Goal: Use online tool/utility: Utilize a website feature to perform a specific function

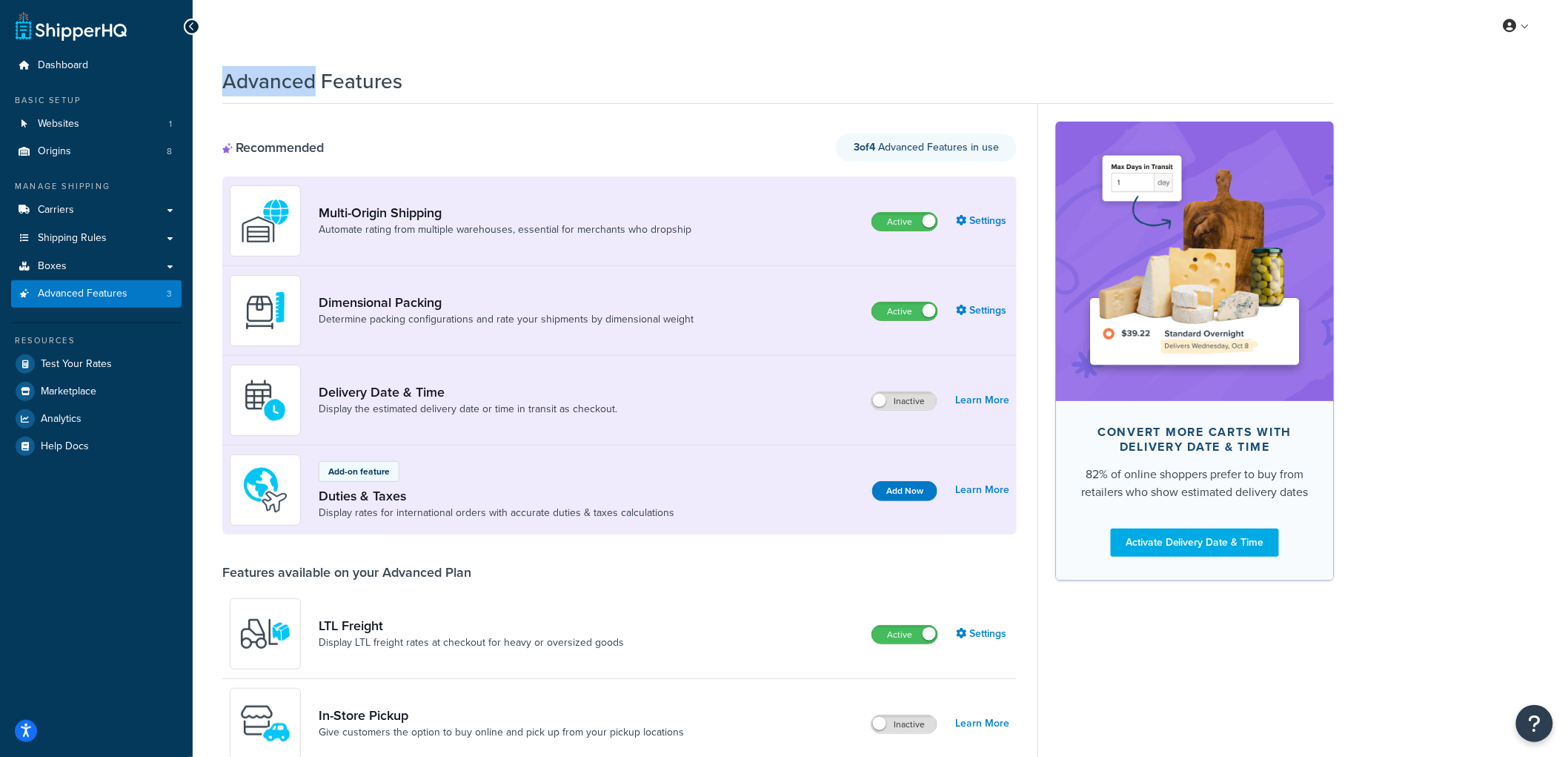
drag, startPoint x: 316, startPoint y: 78, endPoint x: 219, endPoint y: 85, distance: 97.3
click at [91, 262] on link "Boxes" at bounding box center [96, 266] width 170 height 27
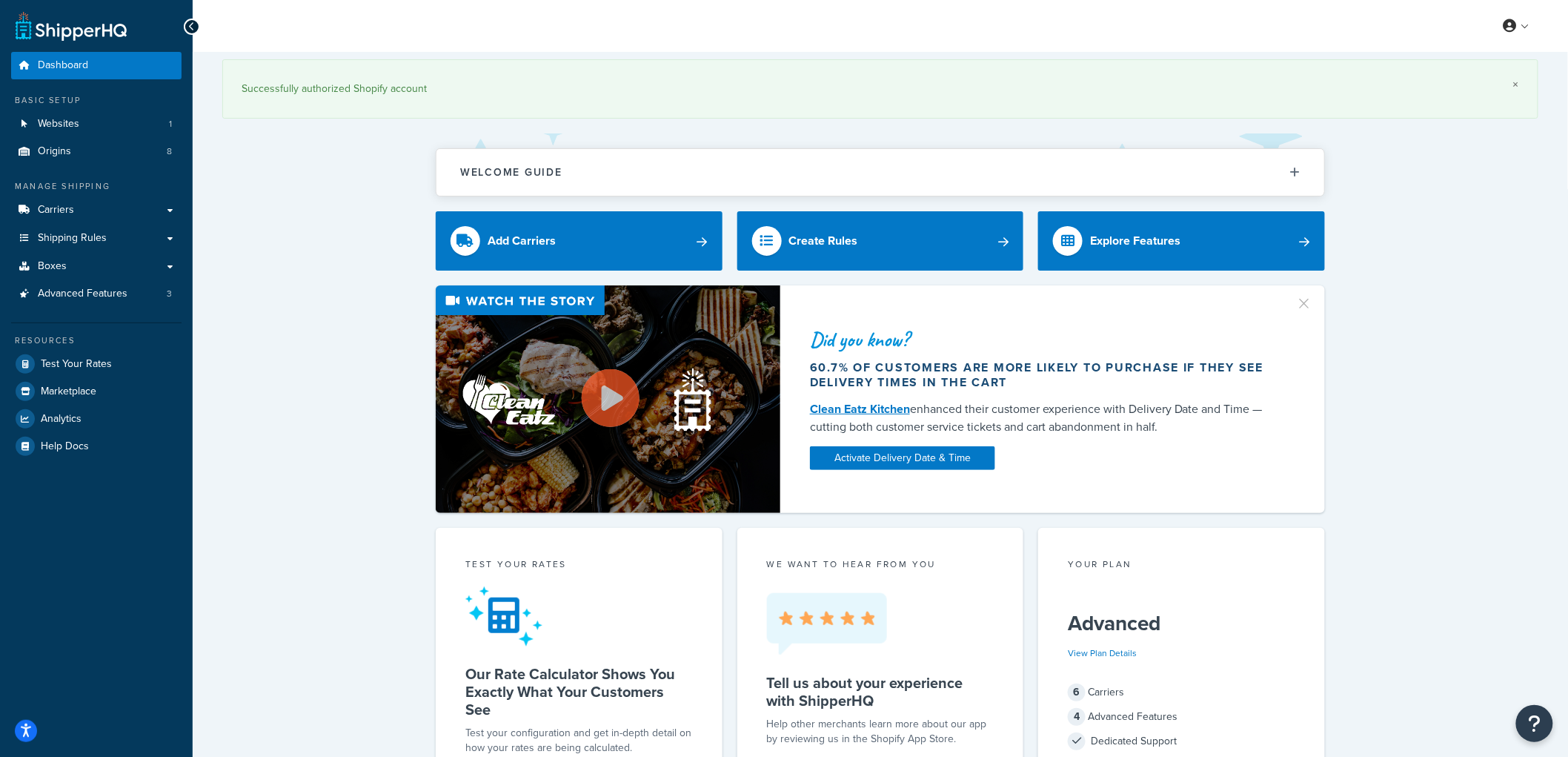
click at [1517, 83] on link "×" at bounding box center [1516, 85] width 6 height 12
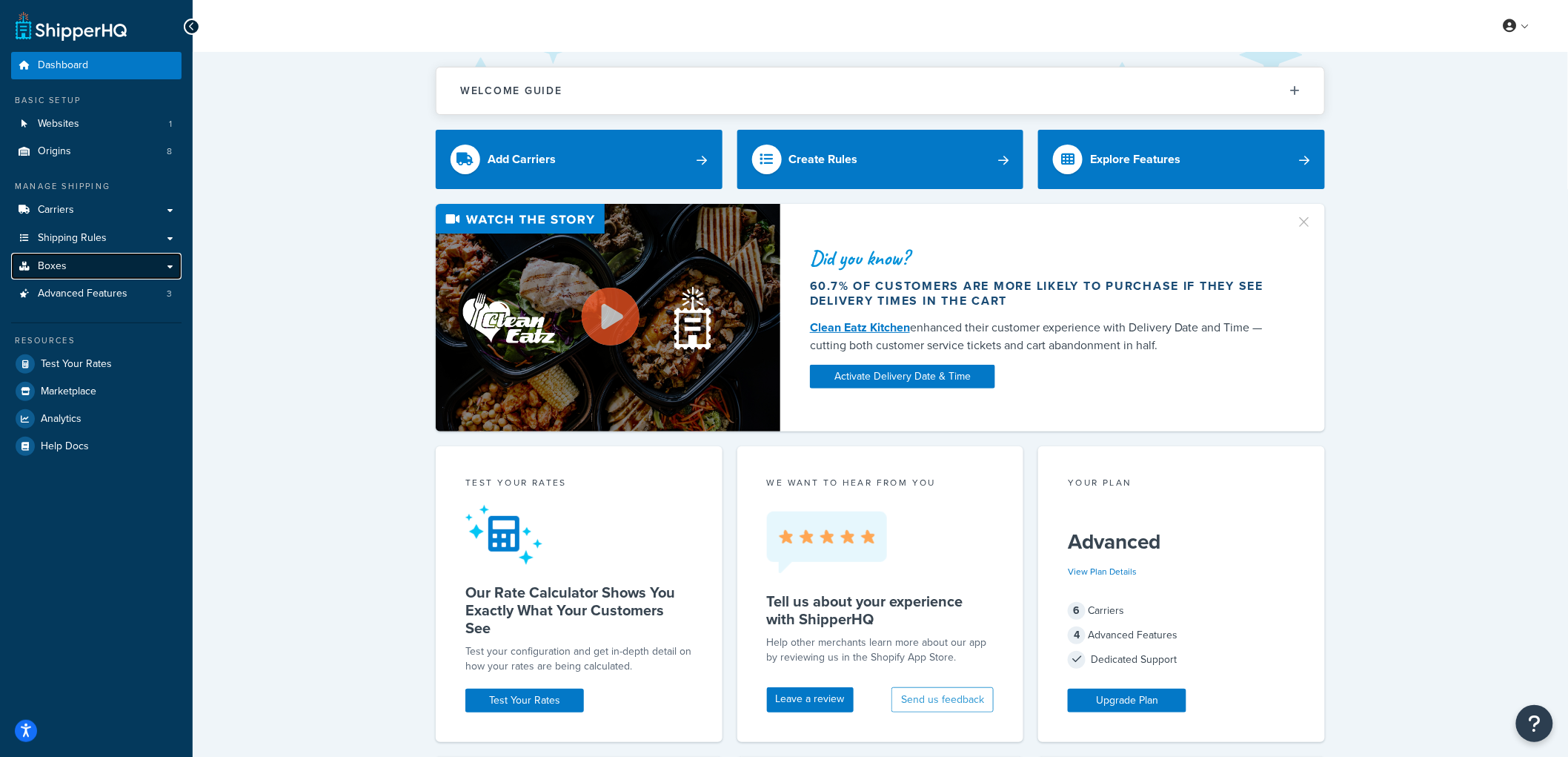
click at [80, 263] on link "Boxes" at bounding box center [96, 266] width 170 height 27
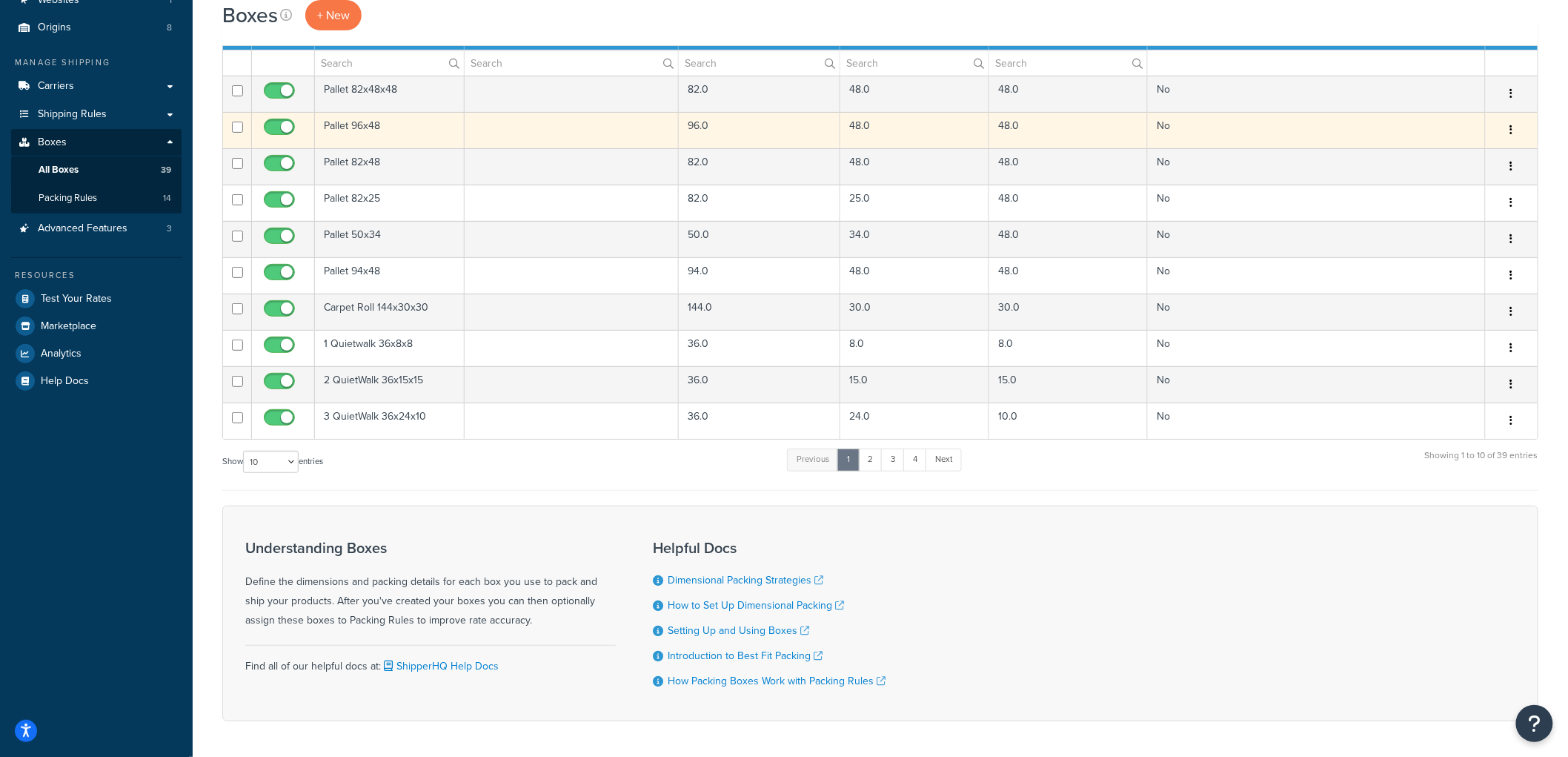
scroll to position [164, 0]
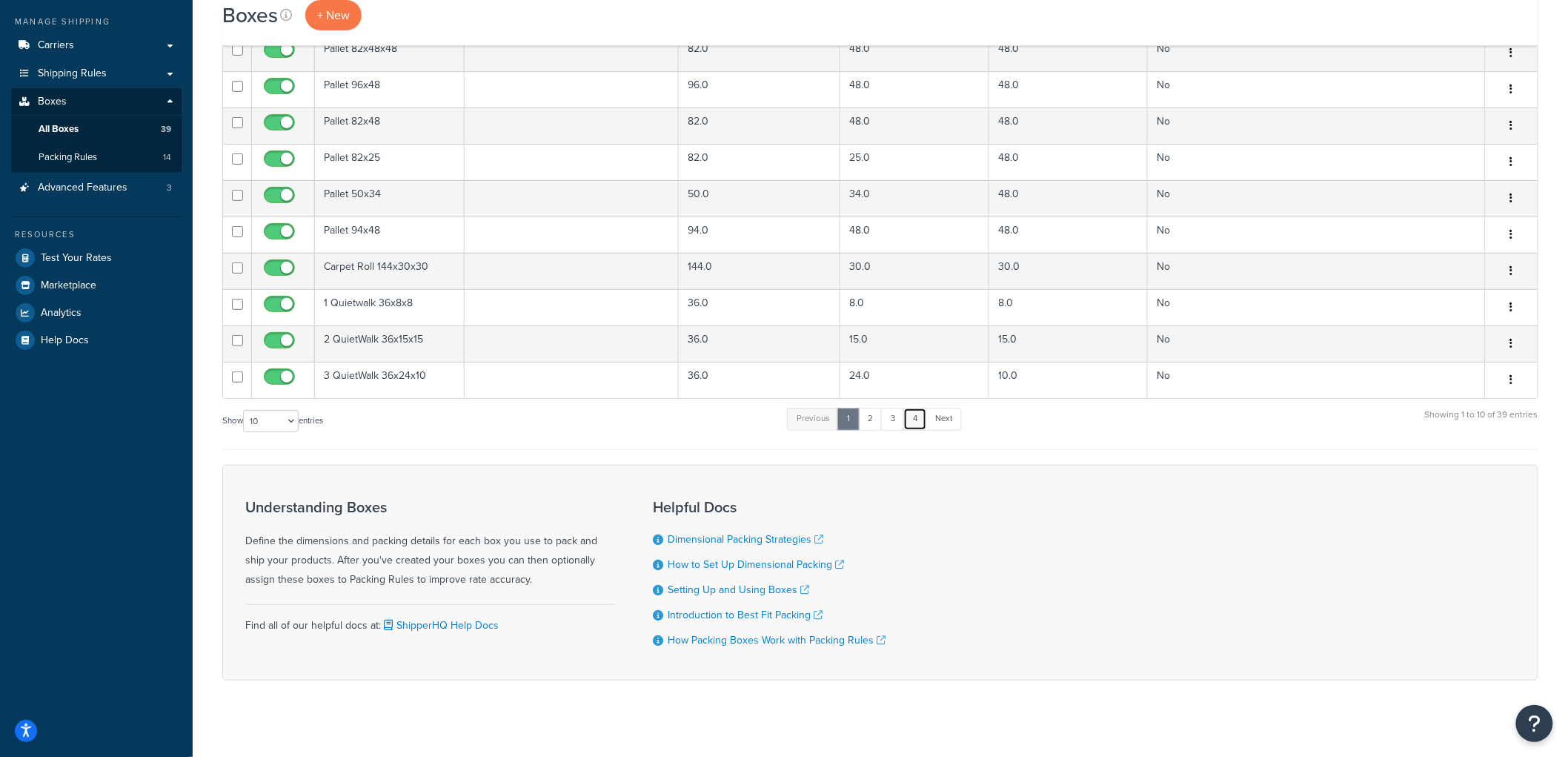
click at [927, 417] on link "4" at bounding box center [915, 419] width 24 height 22
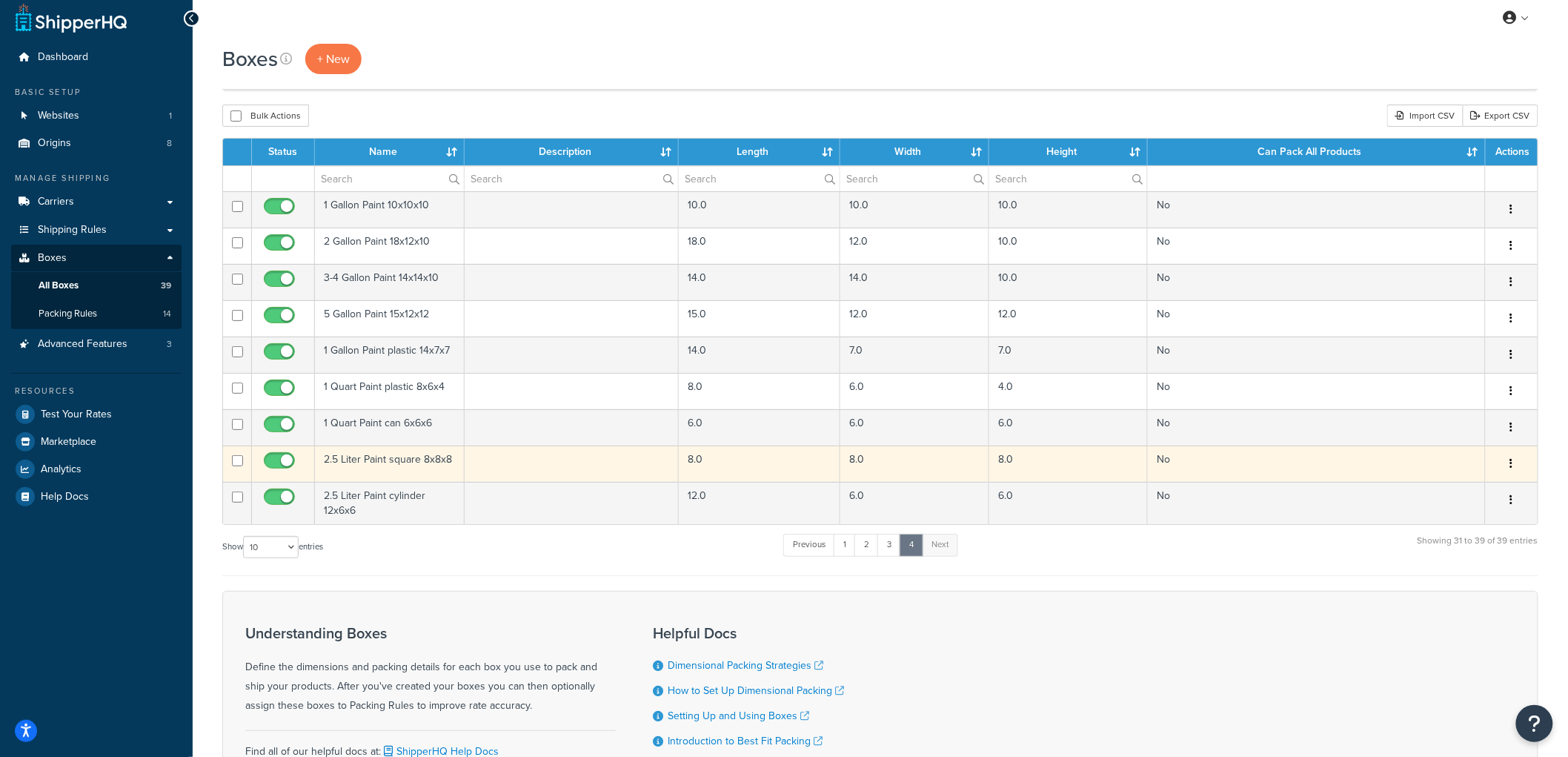
scroll to position [0, 0]
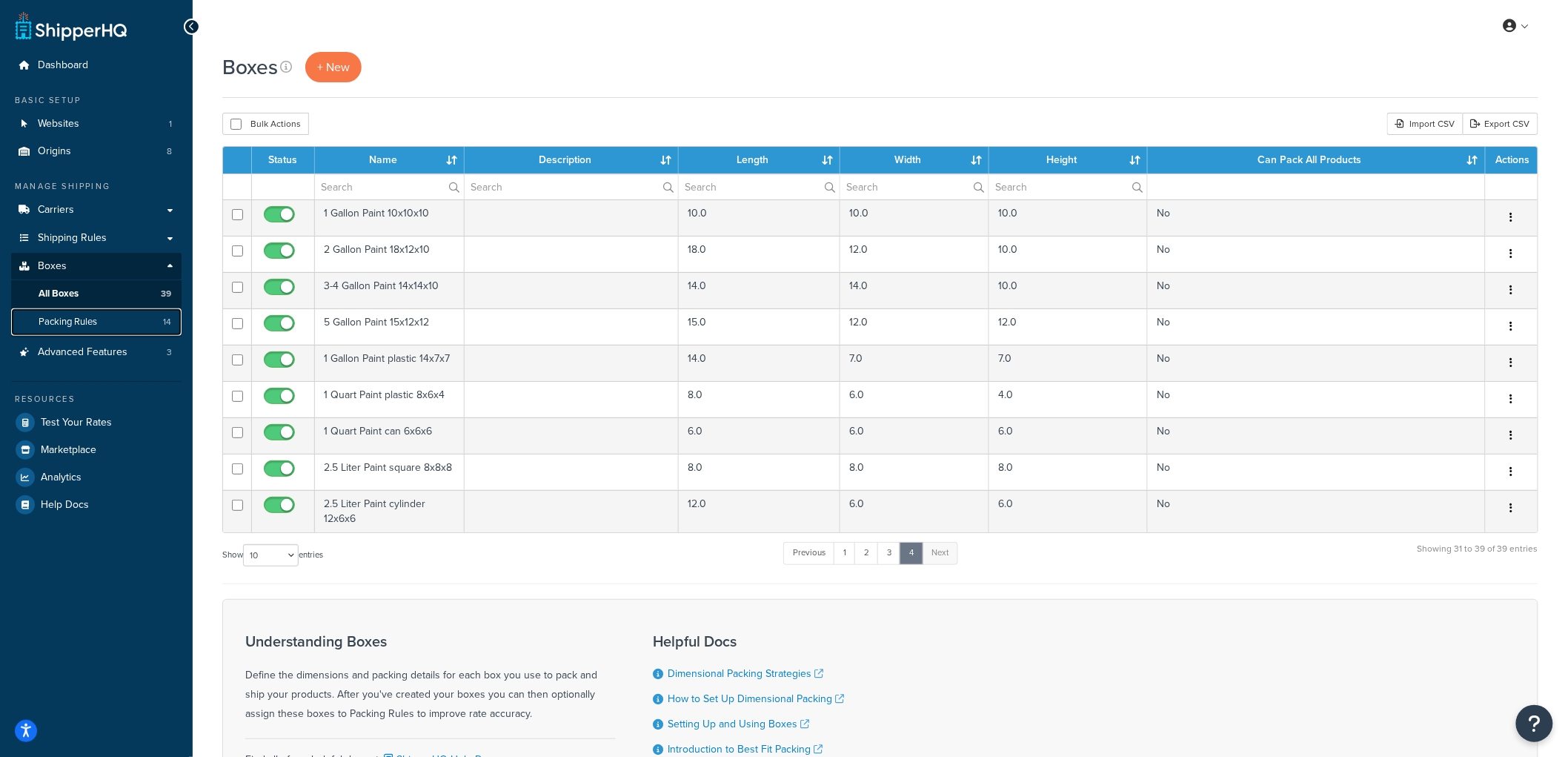
click at [129, 316] on link "Packing Rules 14" at bounding box center [96, 322] width 170 height 27
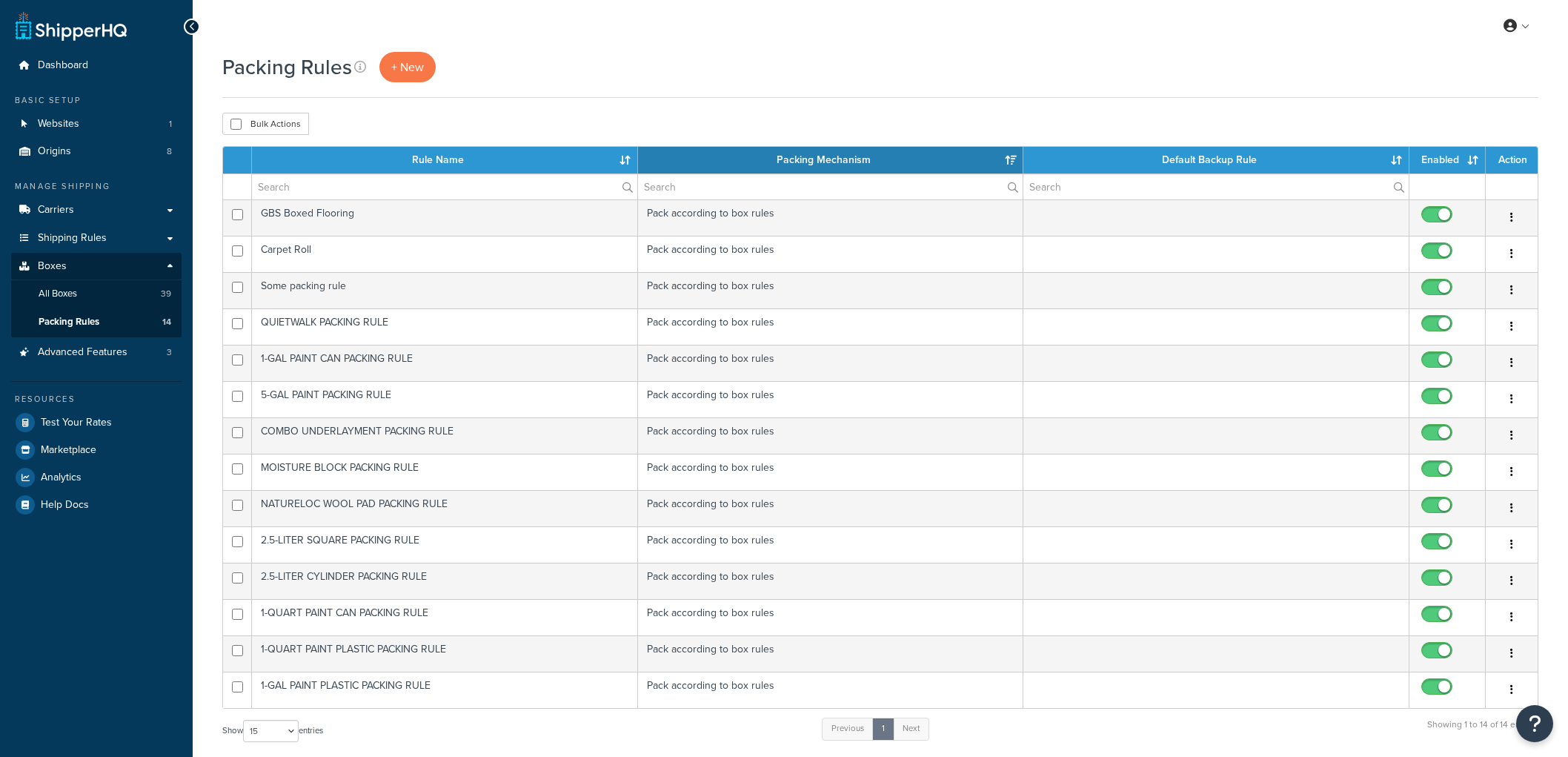
select select "15"
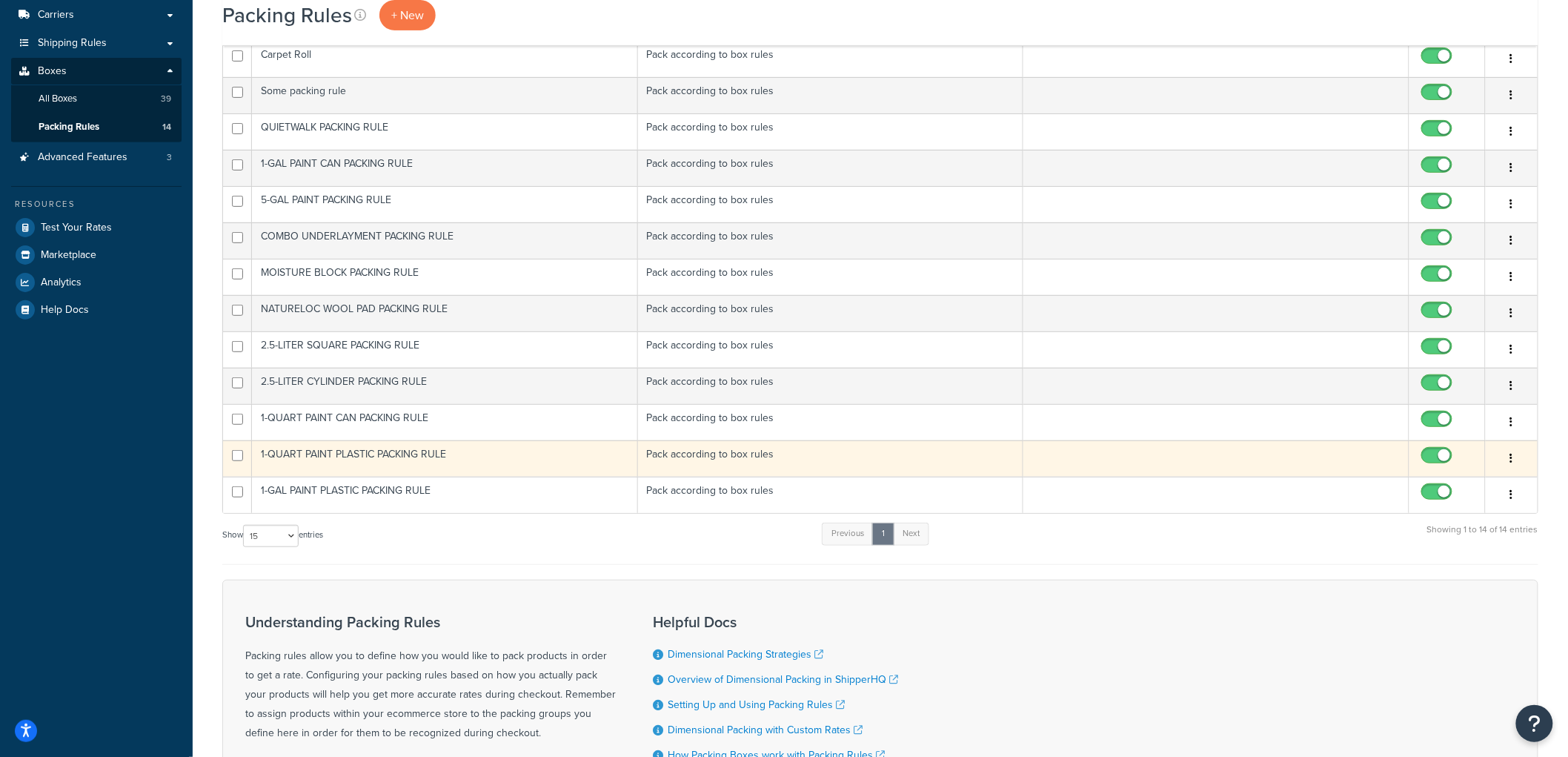
scroll to position [164, 0]
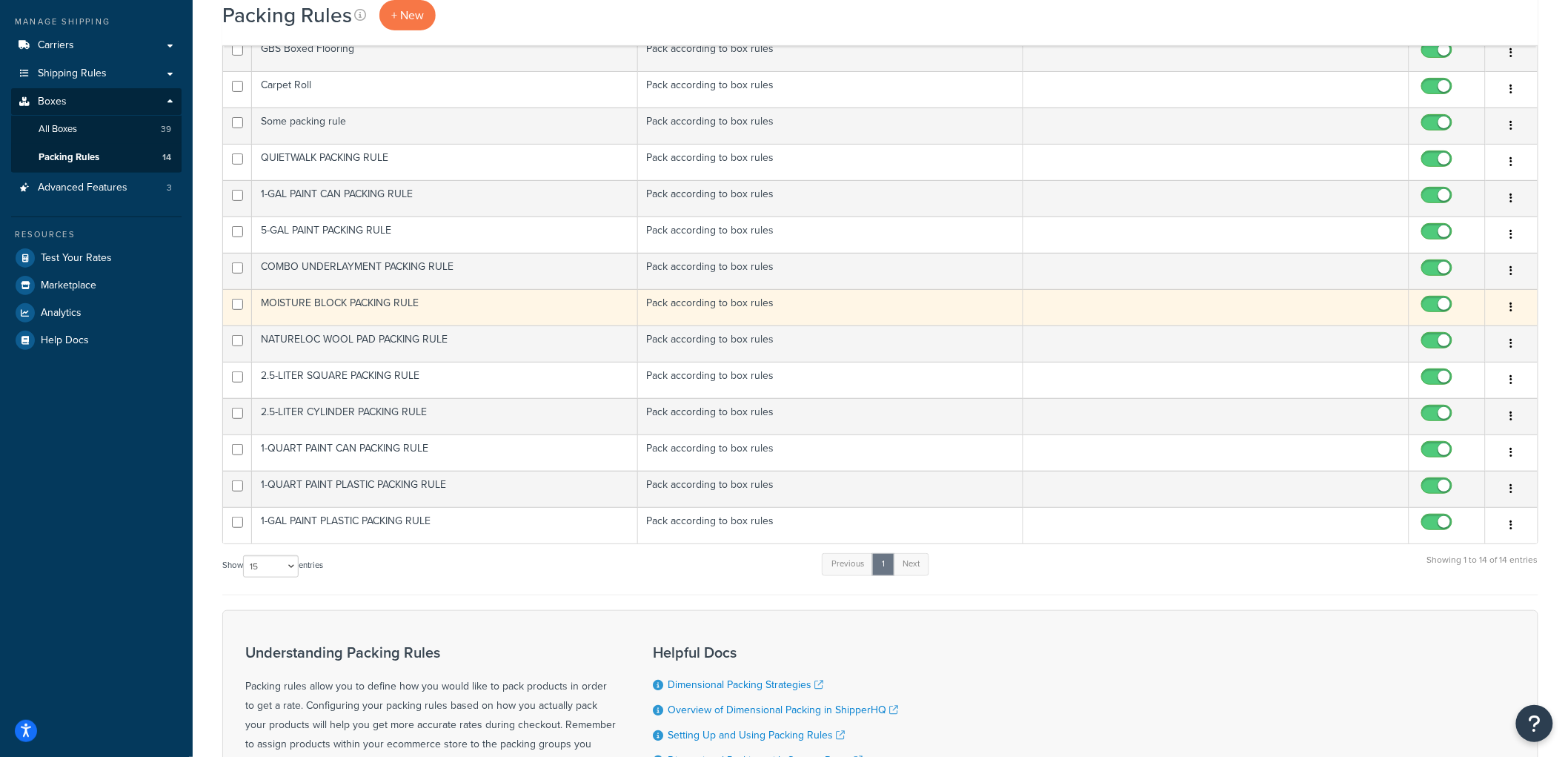
click at [426, 301] on td "MOISTURE BLOCK PACKING RULE" at bounding box center [444, 307] width 386 height 36
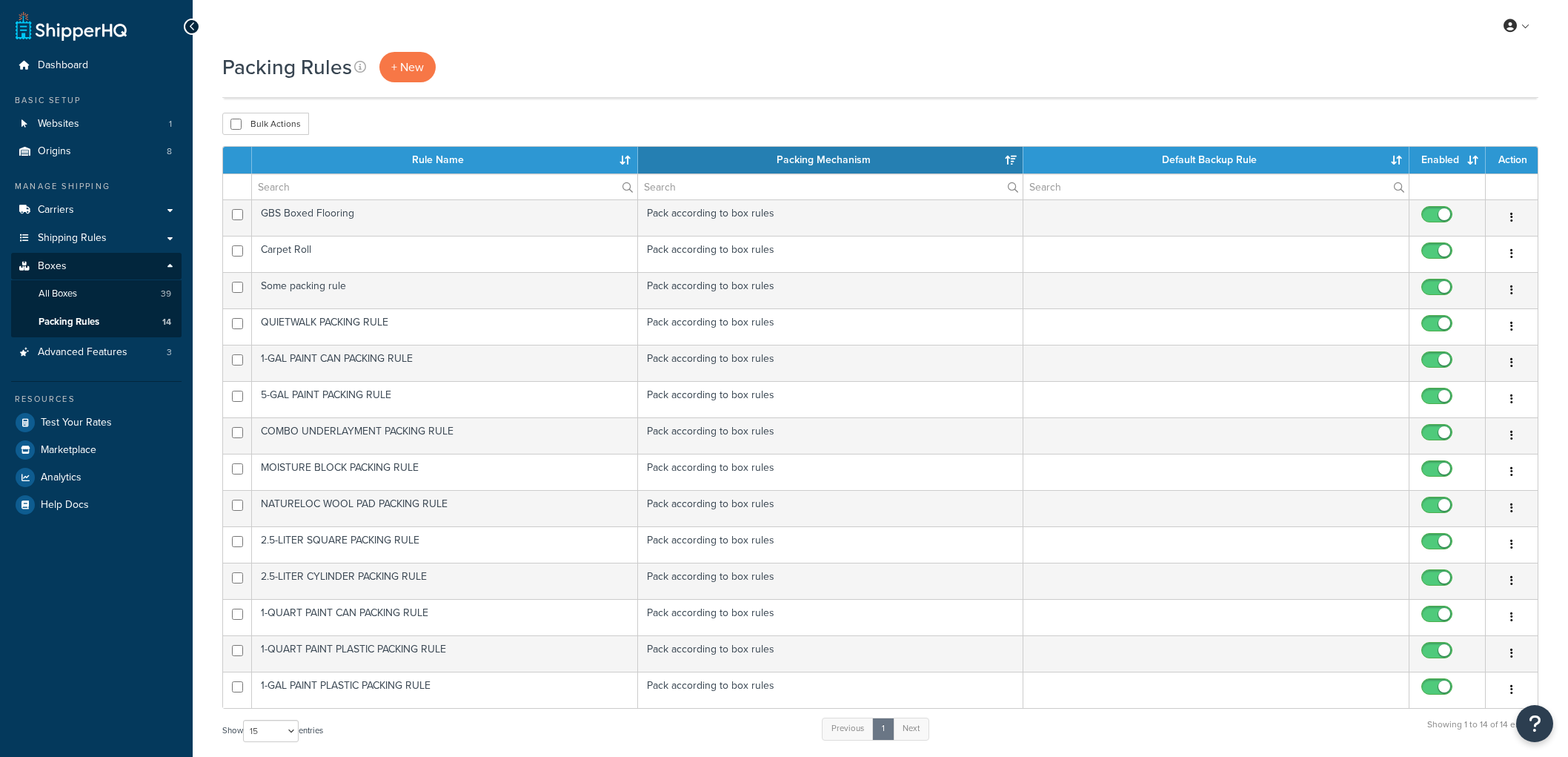
select select "15"
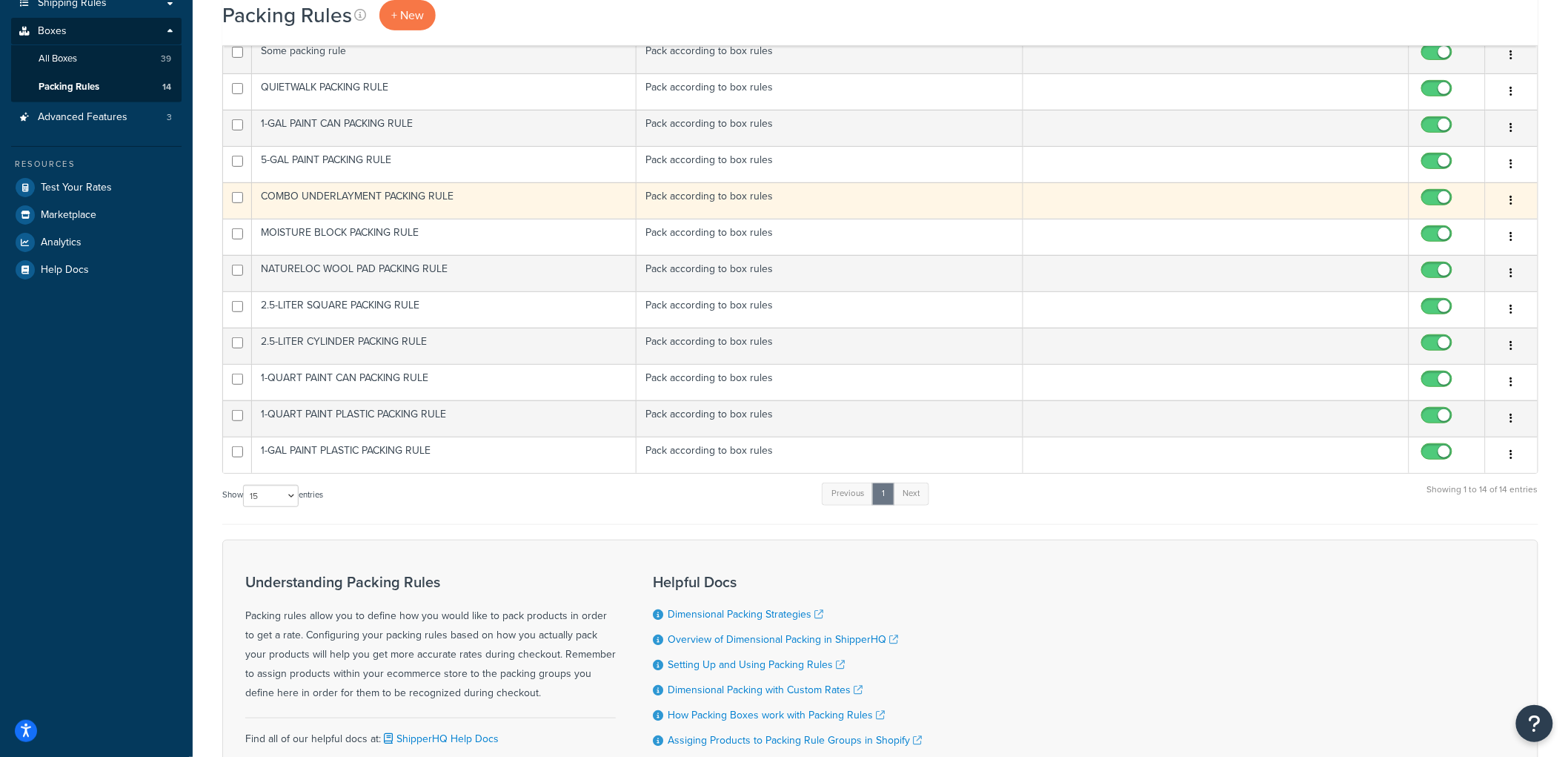
scroll to position [247, 0]
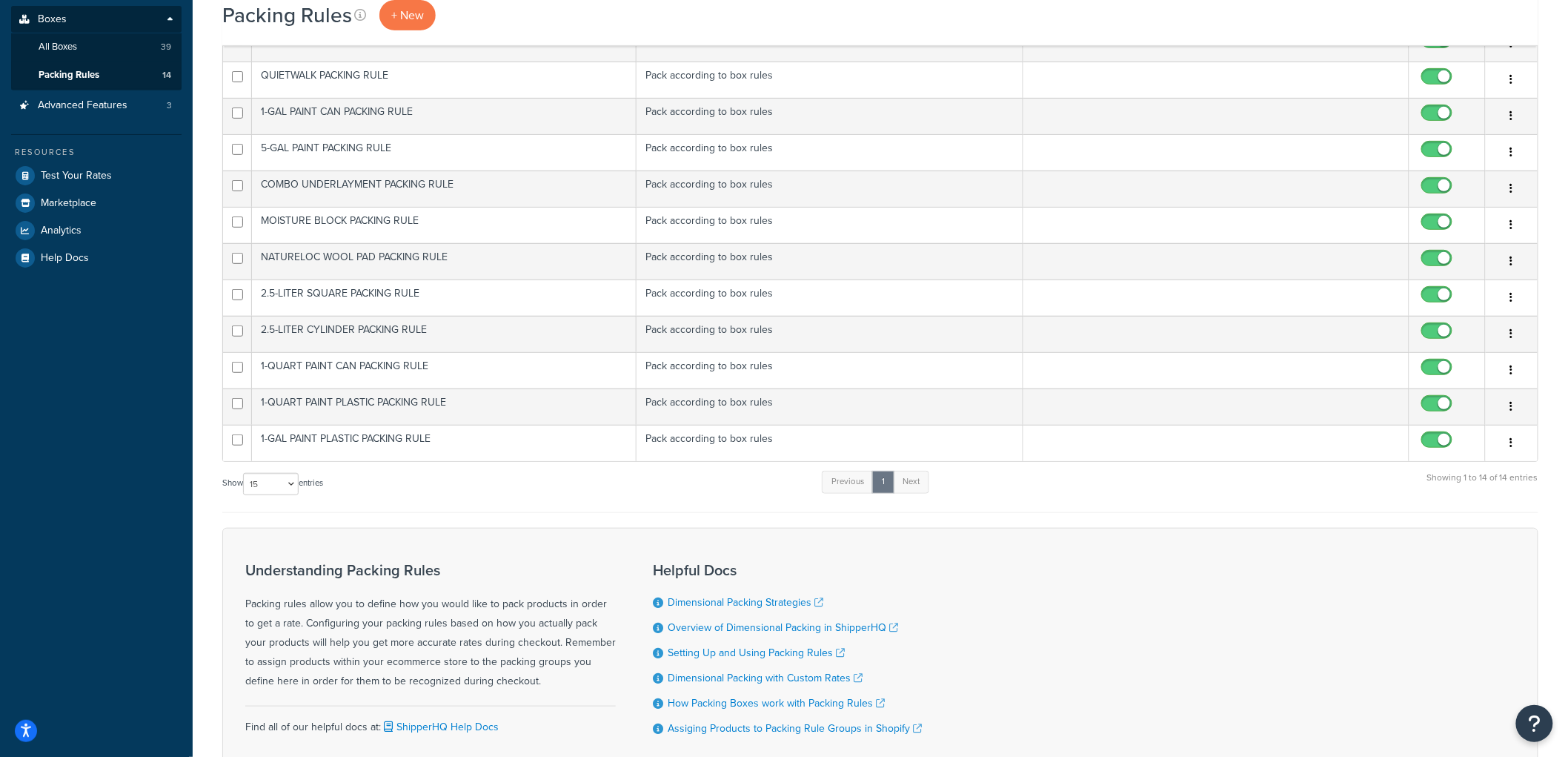
click at [0, 511] on html "Accessibility Screen-Reader Guide, Feedback, and Issue Reporting | New window $…" at bounding box center [784, 312] width 1568 height 1118
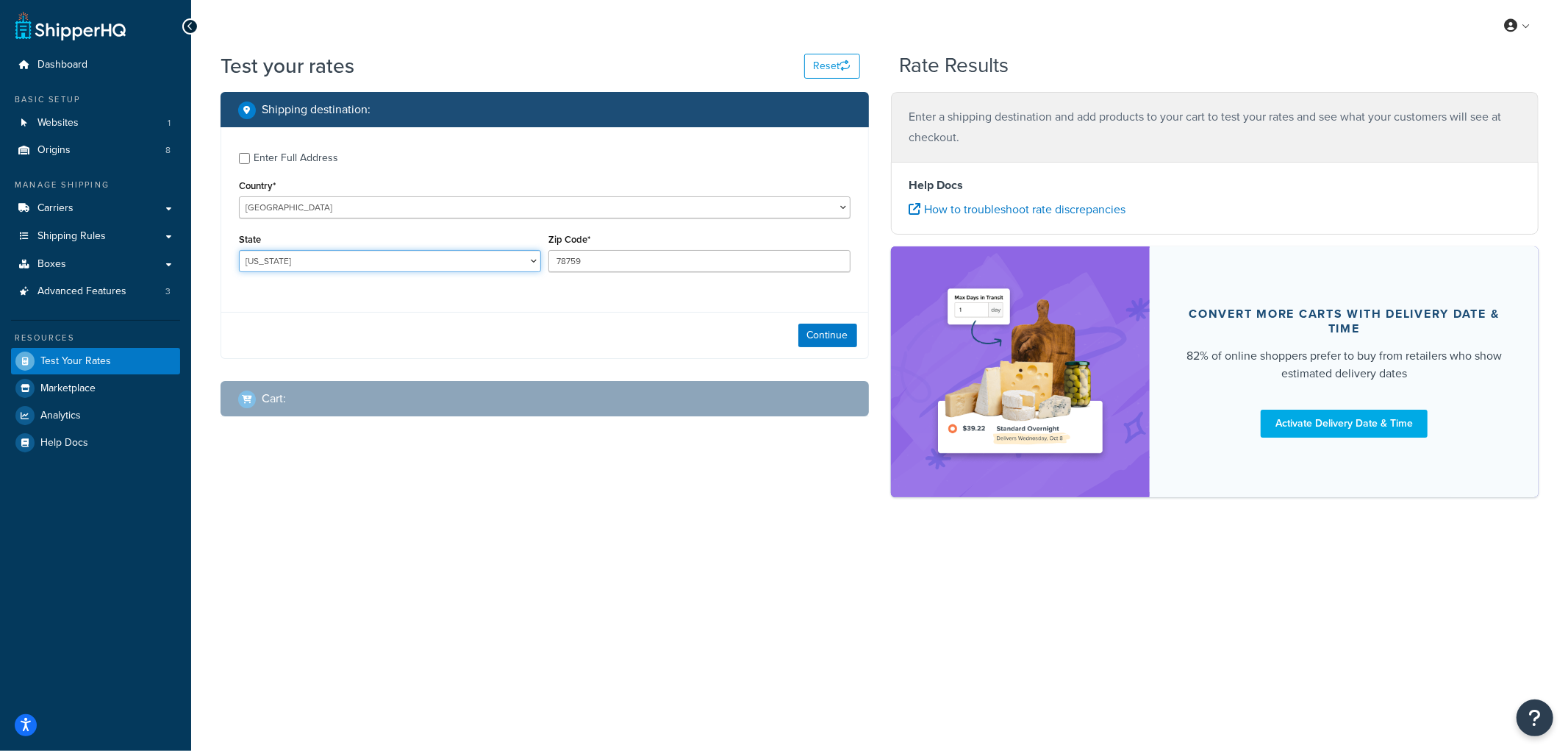
click at [475, 268] on select "[US_STATE] [US_STATE] [US_STATE] [US_STATE] [US_STATE] Armed Forces Americas Ar…" at bounding box center [390, 261] width 302 height 22
select select "NE"
click at [239, 251] on select "[US_STATE] [US_STATE] [US_STATE] [US_STATE] [US_STATE] Armed Forces Americas Ar…" at bounding box center [390, 261] width 302 height 22
drag, startPoint x: 598, startPoint y: 266, endPoint x: 496, endPoint y: 258, distance: 102.3
click at [496, 258] on div "State [US_STATE] [US_STATE] [US_STATE] [US_STATE] [US_STATE] Armed Forces Ameri…" at bounding box center [544, 256] width 619 height 54
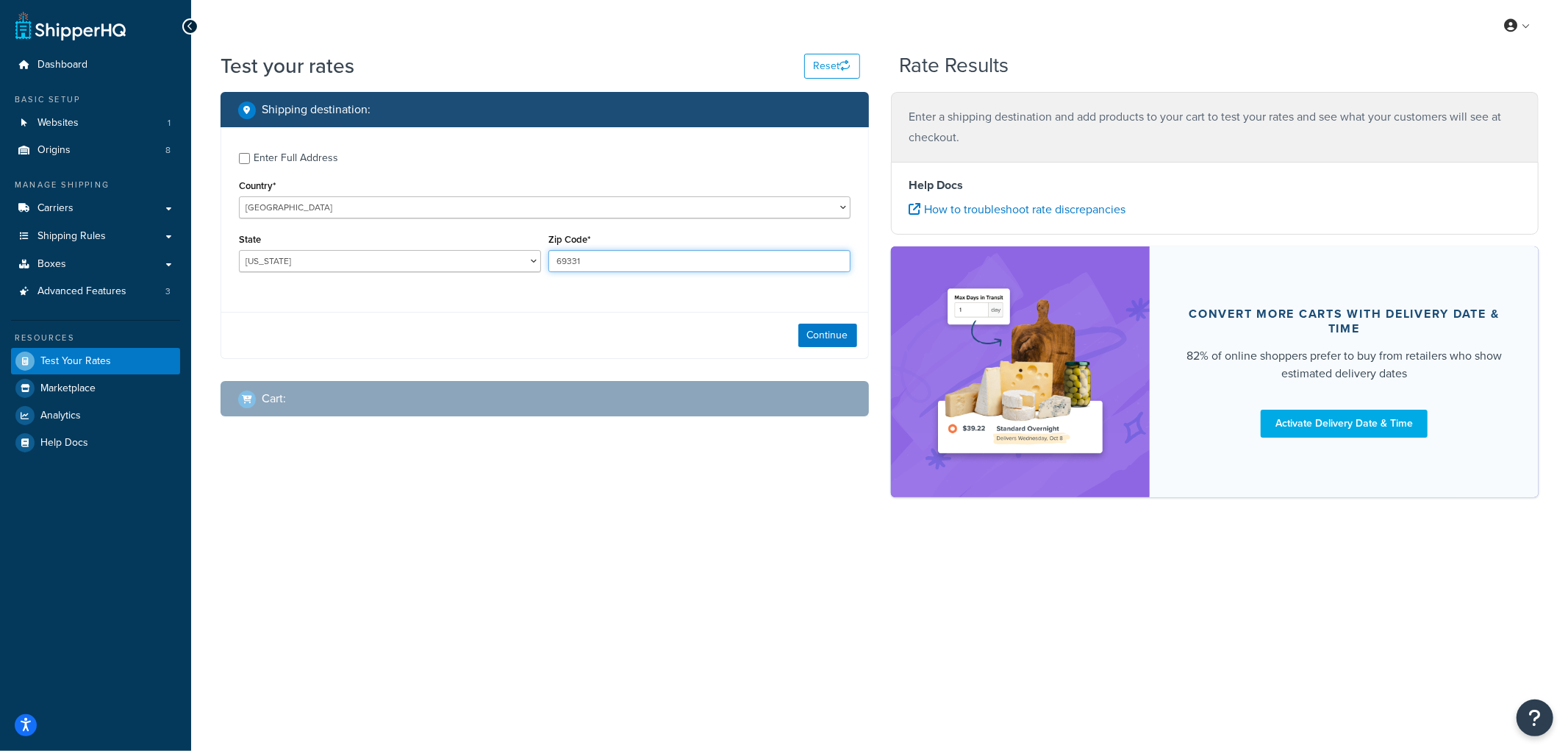
type input "69331"
click at [790, 313] on div "Continue" at bounding box center [545, 335] width 647 height 47
click at [812, 332] on button "Continue" at bounding box center [827, 336] width 59 height 24
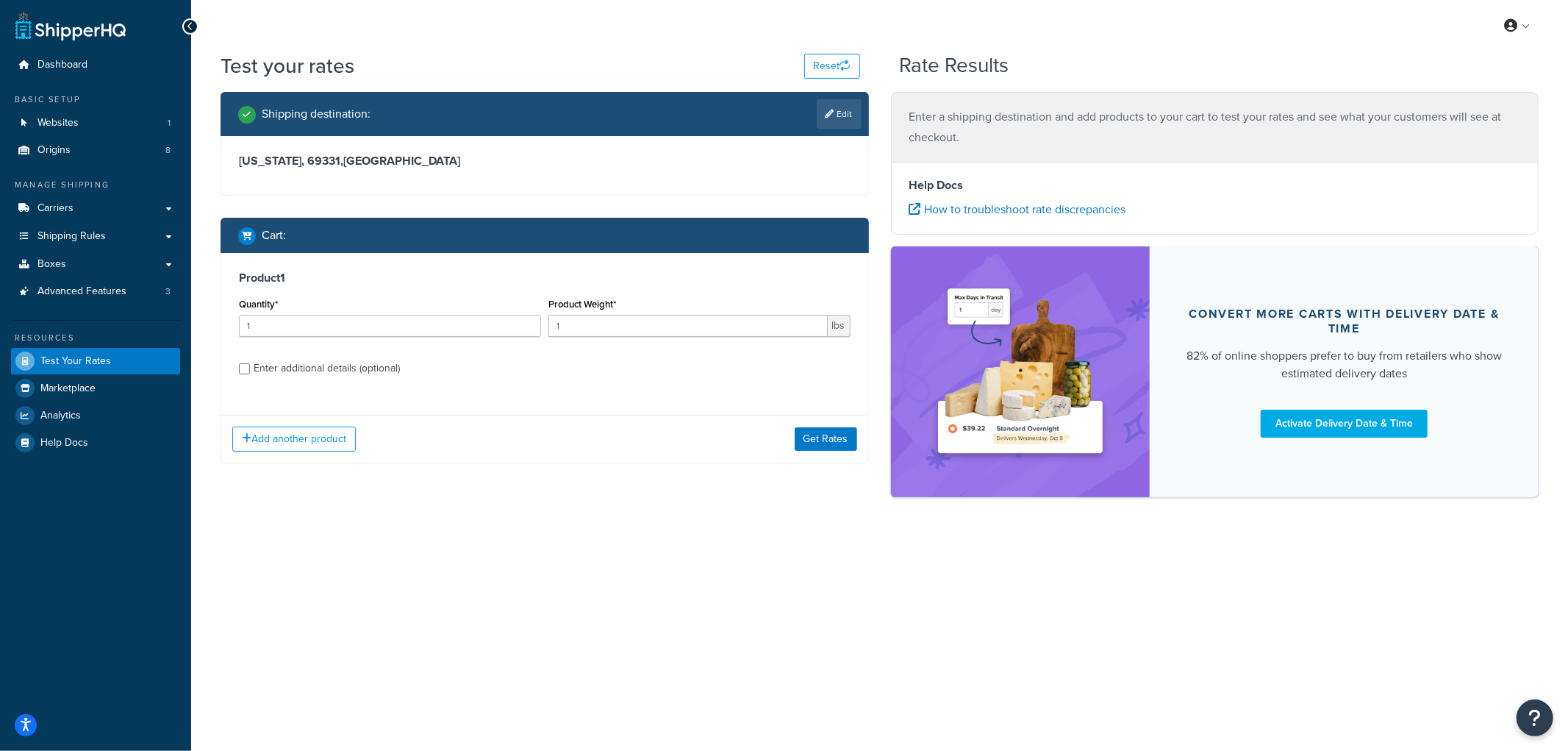
click at [299, 351] on div "Product 1 Quantity* 1 Product Weight* 1 lbs Enter additional details (optional)" at bounding box center [545, 328] width 647 height 150
drag, startPoint x: 305, startPoint y: 361, endPoint x: 324, endPoint y: 377, distance: 24.8
click at [312, 371] on div "Enter additional details (optional)" at bounding box center [327, 368] width 146 height 20
click at [324, 377] on div "Enter additional details (optional)" at bounding box center [327, 368] width 146 height 20
click at [250, 375] on input "Enter additional details (optional)" at bounding box center [244, 369] width 11 height 11
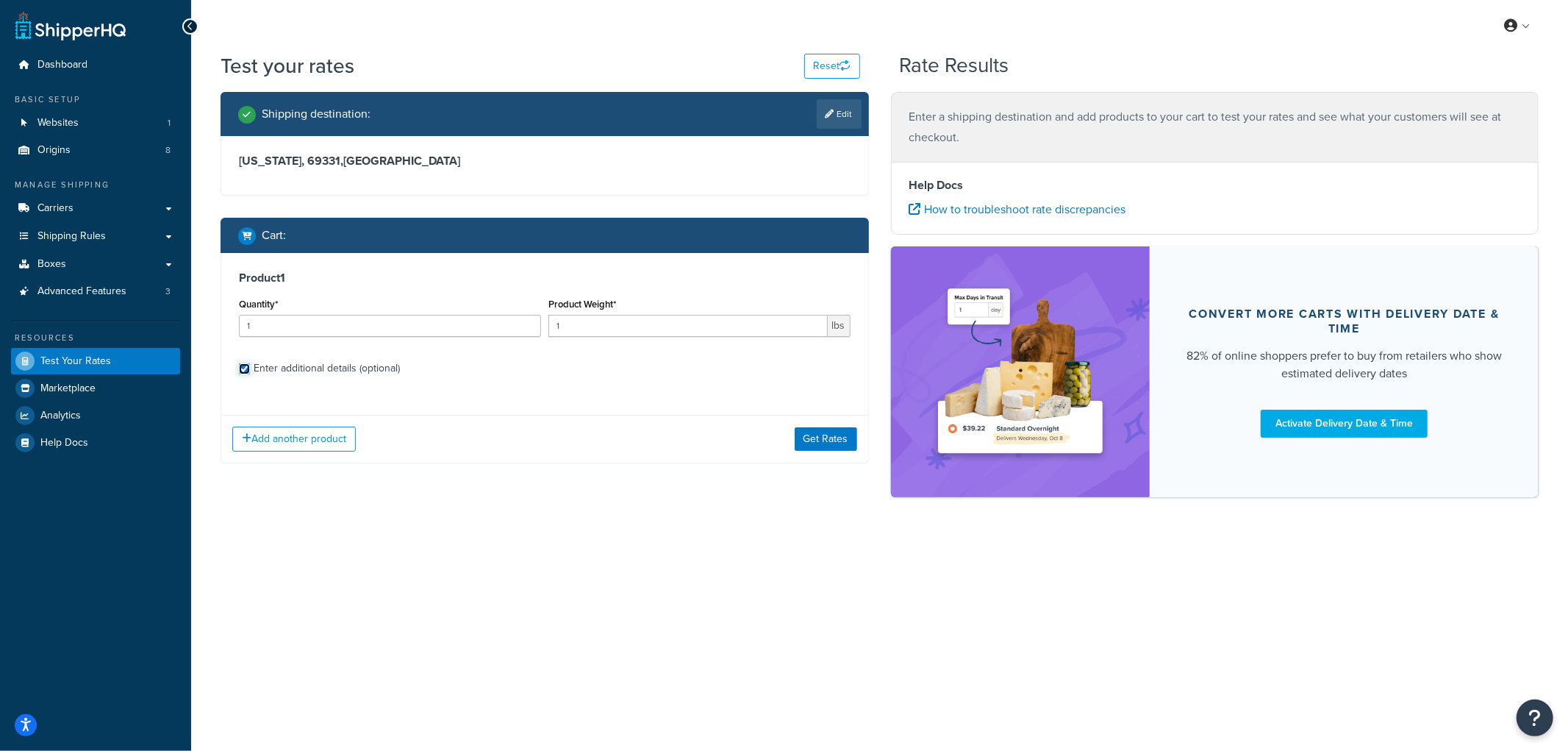
checkbox input "true"
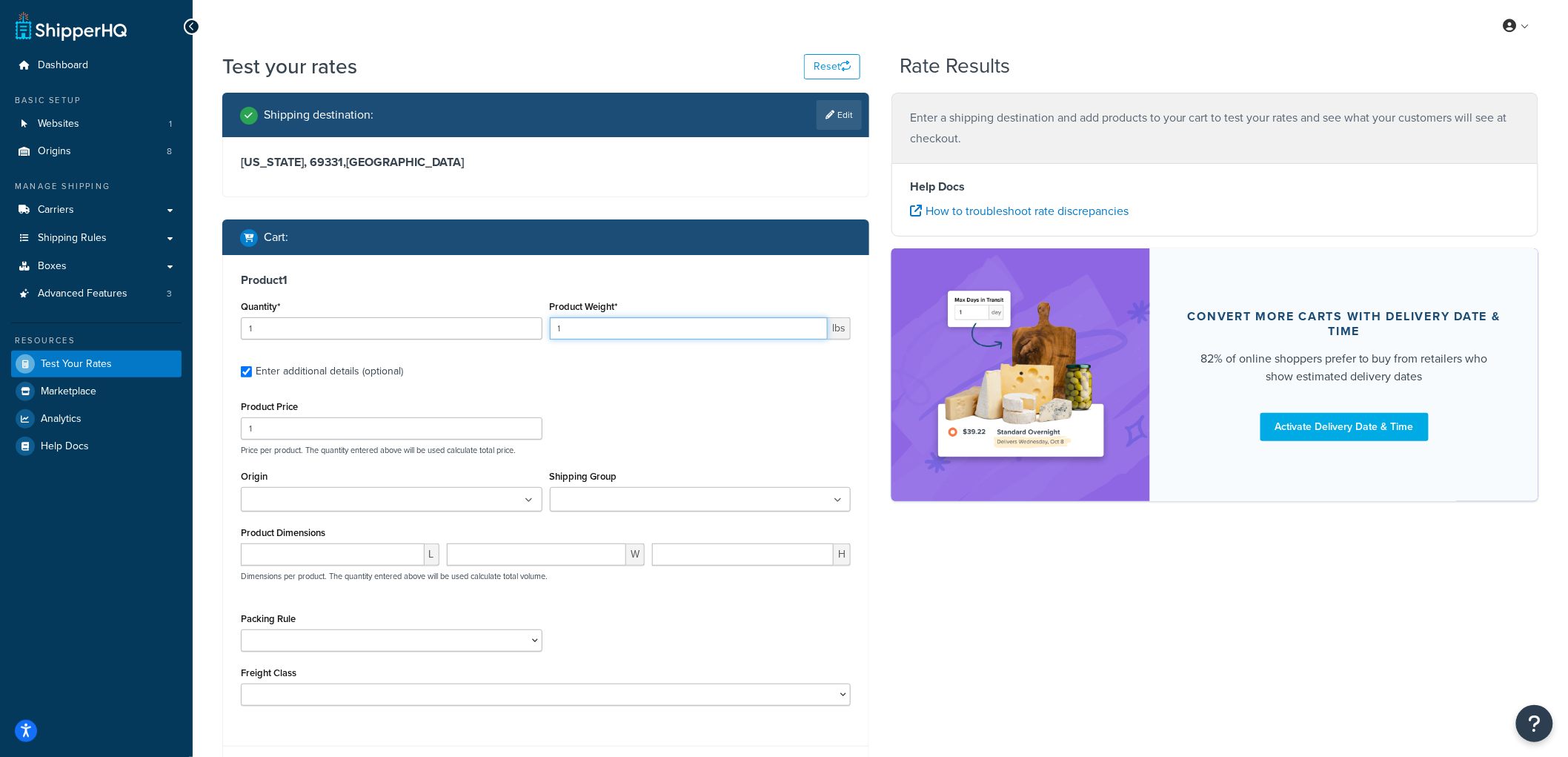
drag, startPoint x: 595, startPoint y: 326, endPoint x: 471, endPoint y: 304, distance: 125.9
click at [471, 304] on div "Quantity* 1 Product Weight* 1 lbs" at bounding box center [546, 323] width 617 height 54
type input "5"
click at [471, 304] on div "Quantity* 1" at bounding box center [391, 318] width 301 height 43
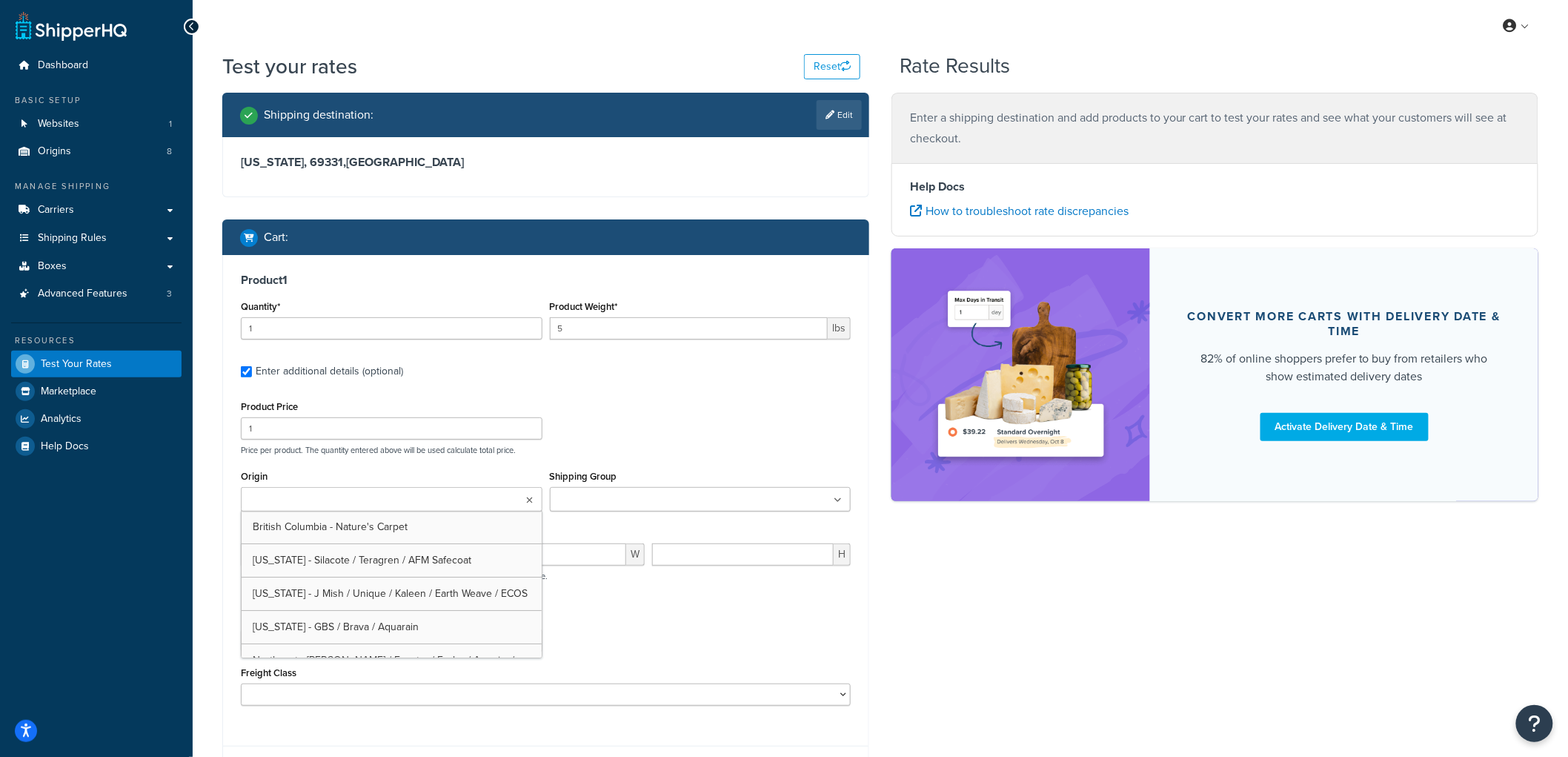
click at [369, 493] on ul at bounding box center [391, 499] width 301 height 25
click at [713, 405] on div "Product Price 1 Price per product. The quantity entered above will be used calc…" at bounding box center [546, 426] width 617 height 58
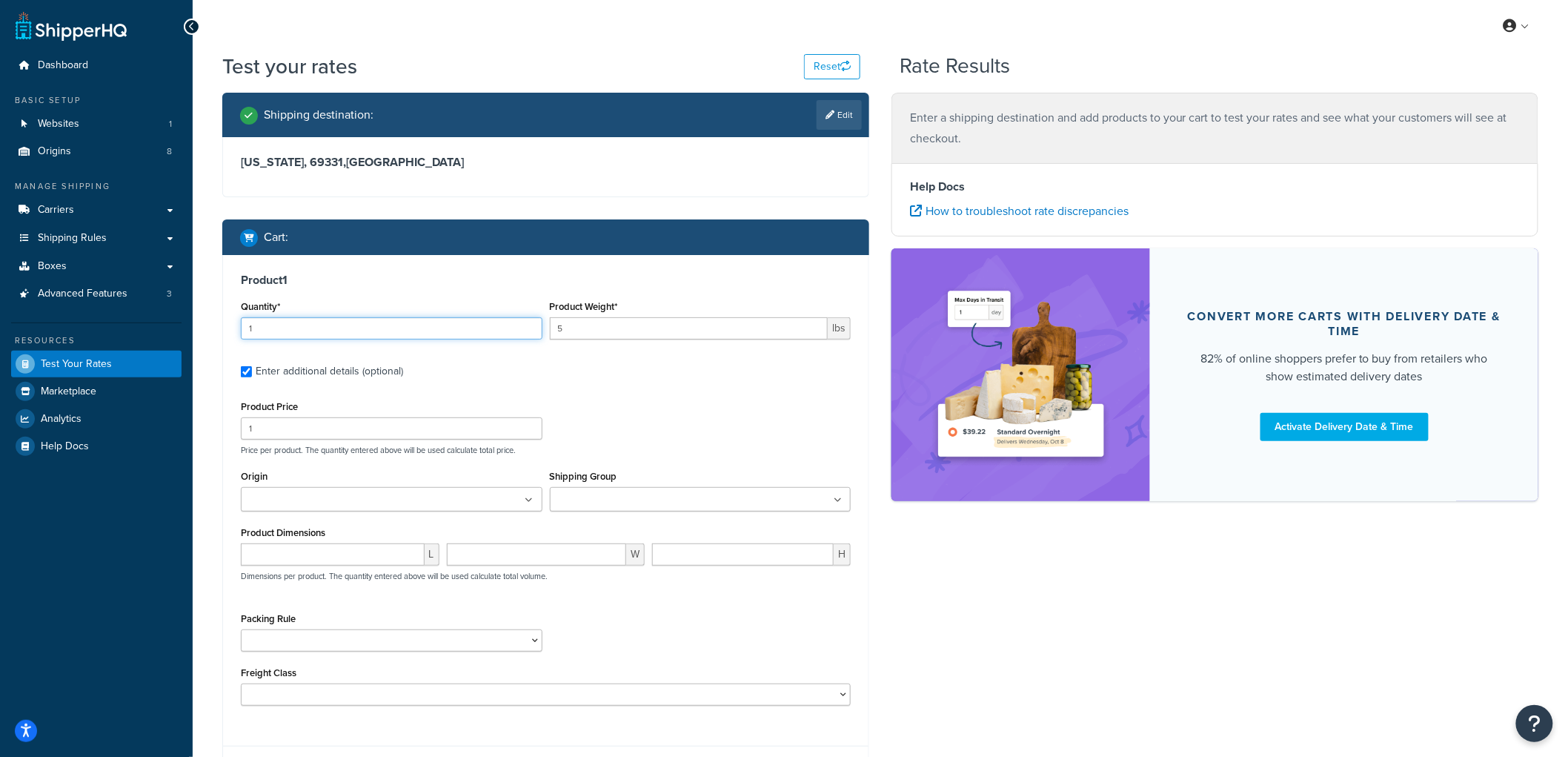
drag, startPoint x: 396, startPoint y: 333, endPoint x: 202, endPoint y: 291, distance: 198.5
click at [202, 291] on div "Test your rates Reset Rate Results Shipping destination : Edit Nebraska, 69331 …" at bounding box center [880, 453] width 1375 height 802
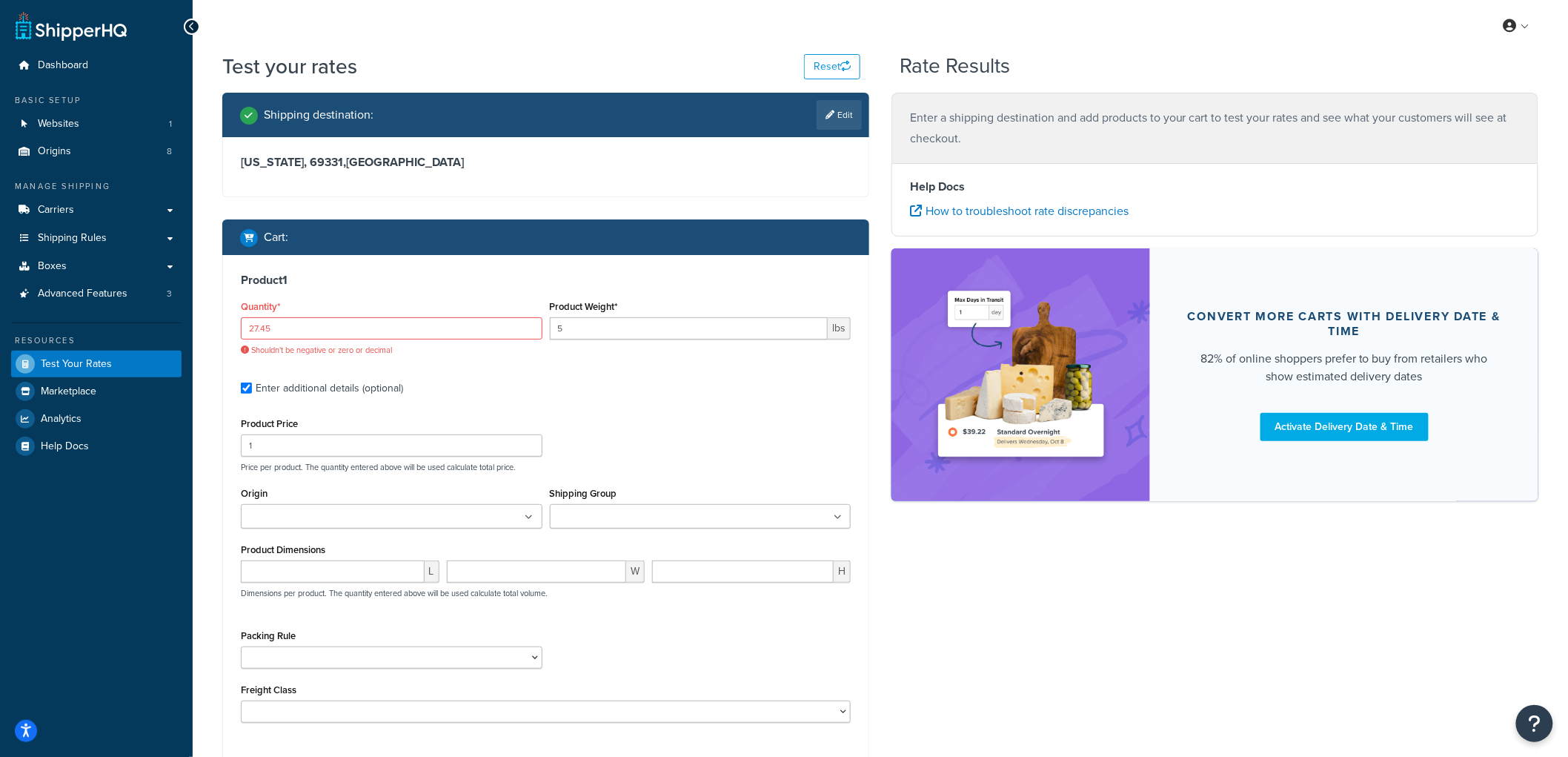
click at [373, 270] on div "Product 1 Quantity* 27.45 Shouldn't be negative or zero or decimal Product Weig…" at bounding box center [546, 503] width 646 height 496
drag, startPoint x: 291, startPoint y: 326, endPoint x: 206, endPoint y: 321, distance: 85.1
click at [206, 321] on div "Test your rates Reset Rate Results Shipping destination : Edit Nebraska, 69331 …" at bounding box center [880, 462] width 1375 height 819
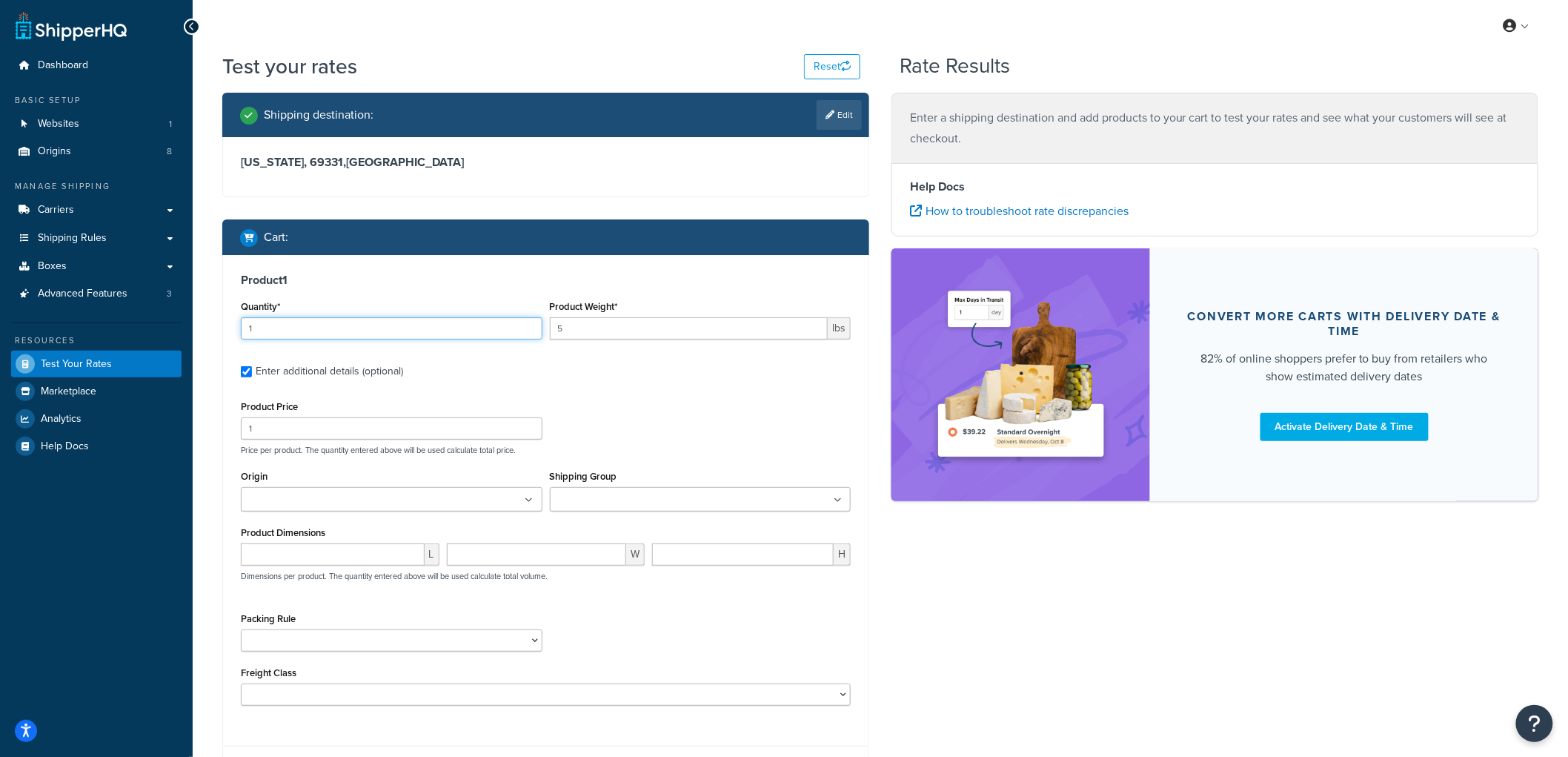
type input "1"
click at [286, 420] on div "Product Price 1" at bounding box center [391, 418] width 301 height 43
drag, startPoint x: 277, startPoint y: 432, endPoint x: 216, endPoint y: 420, distance: 62.2
click at [216, 420] on div "Shipping destination : Edit Nebraska, 69331 , United States Cart : Product 1 Qu…" at bounding box center [546, 455] width 670 height 724
type input "27.45"
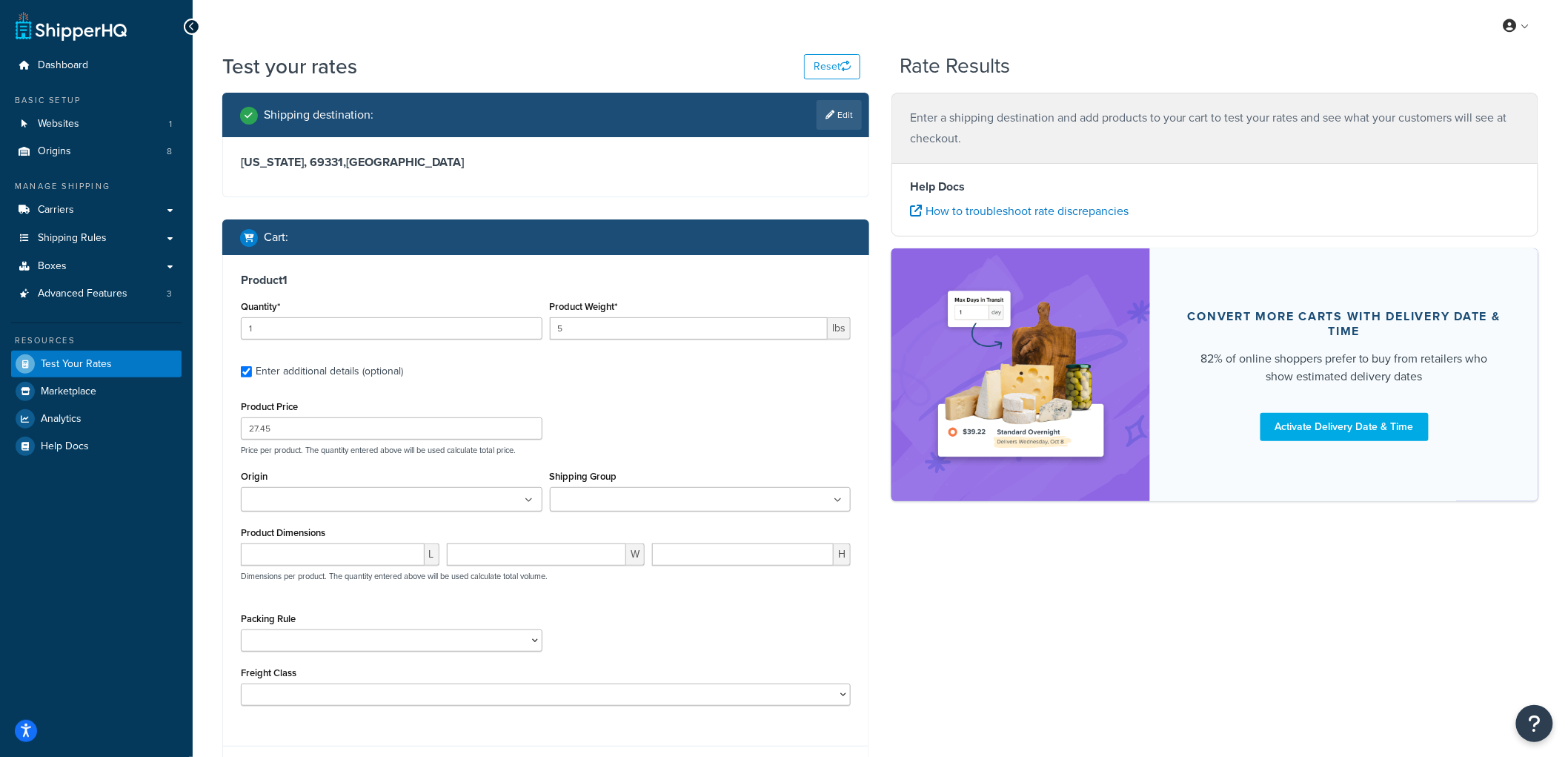
click at [384, 282] on h3 "Product 1" at bounding box center [546, 279] width 610 height 15
click at [635, 498] on input "Shipping Group" at bounding box center [619, 500] width 131 height 16
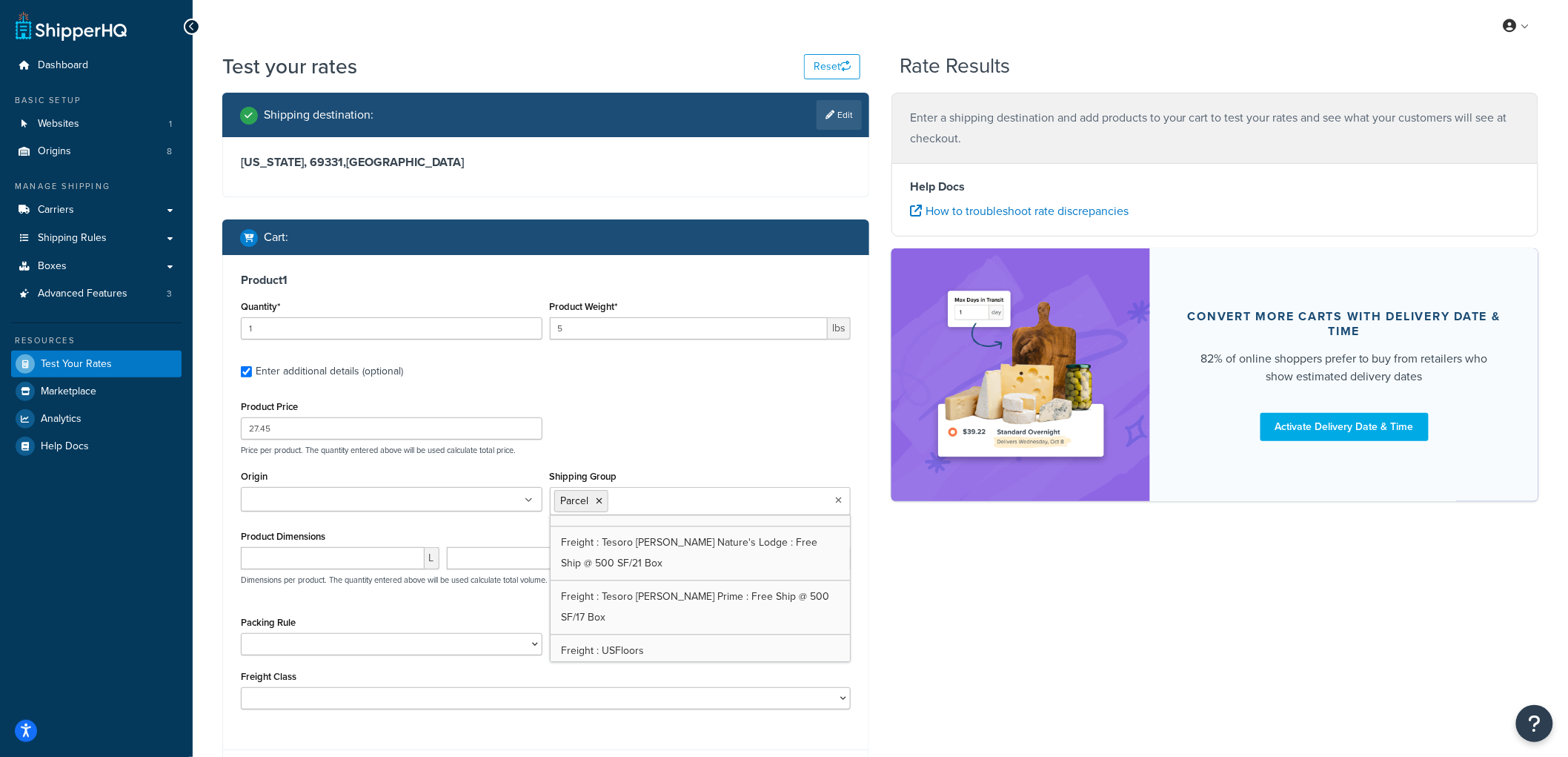
scroll to position [1565, 0]
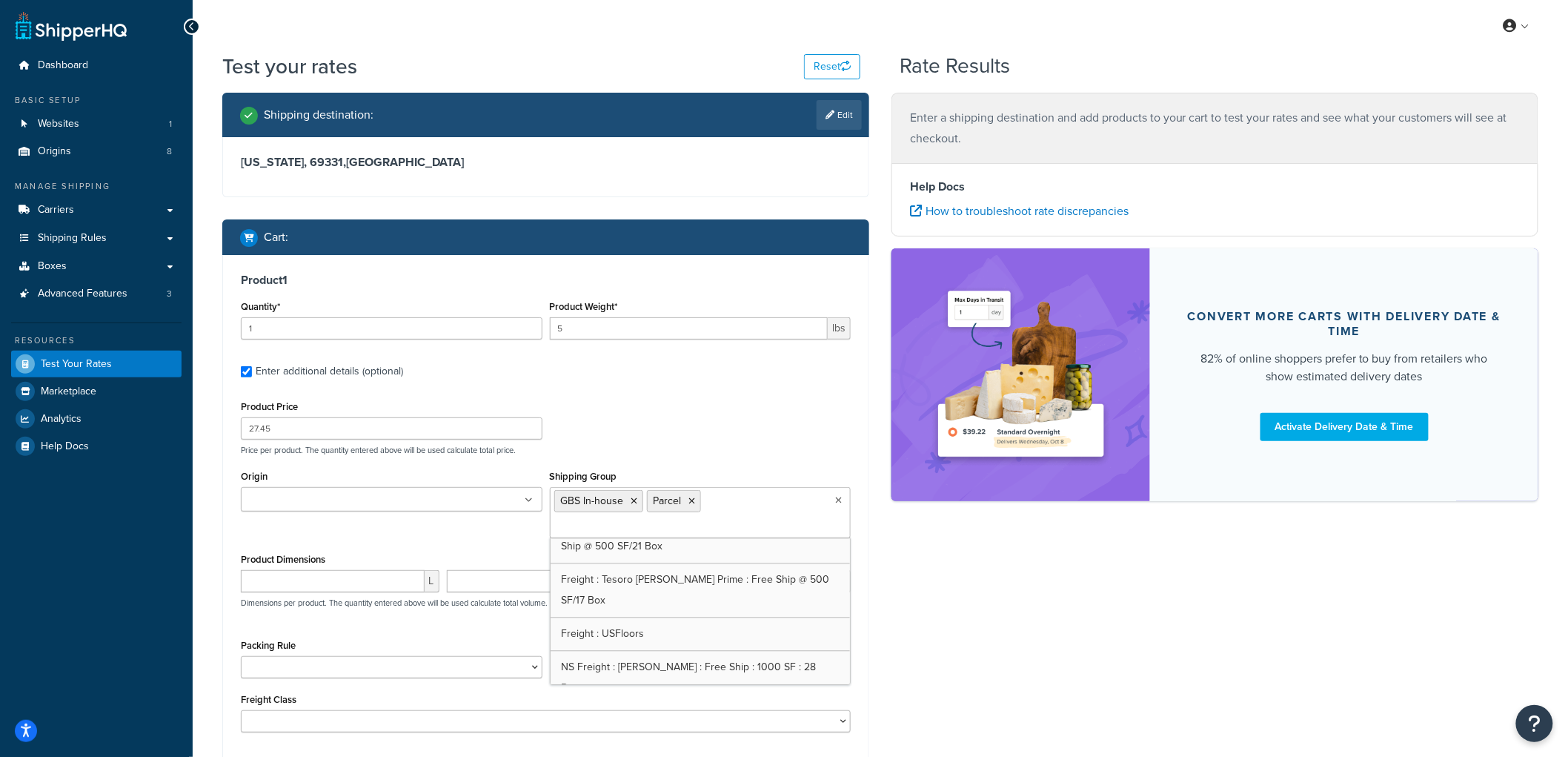
click at [693, 400] on div "Product Price 27.45 Price per product. The quantity entered above will be used …" at bounding box center [546, 426] width 617 height 58
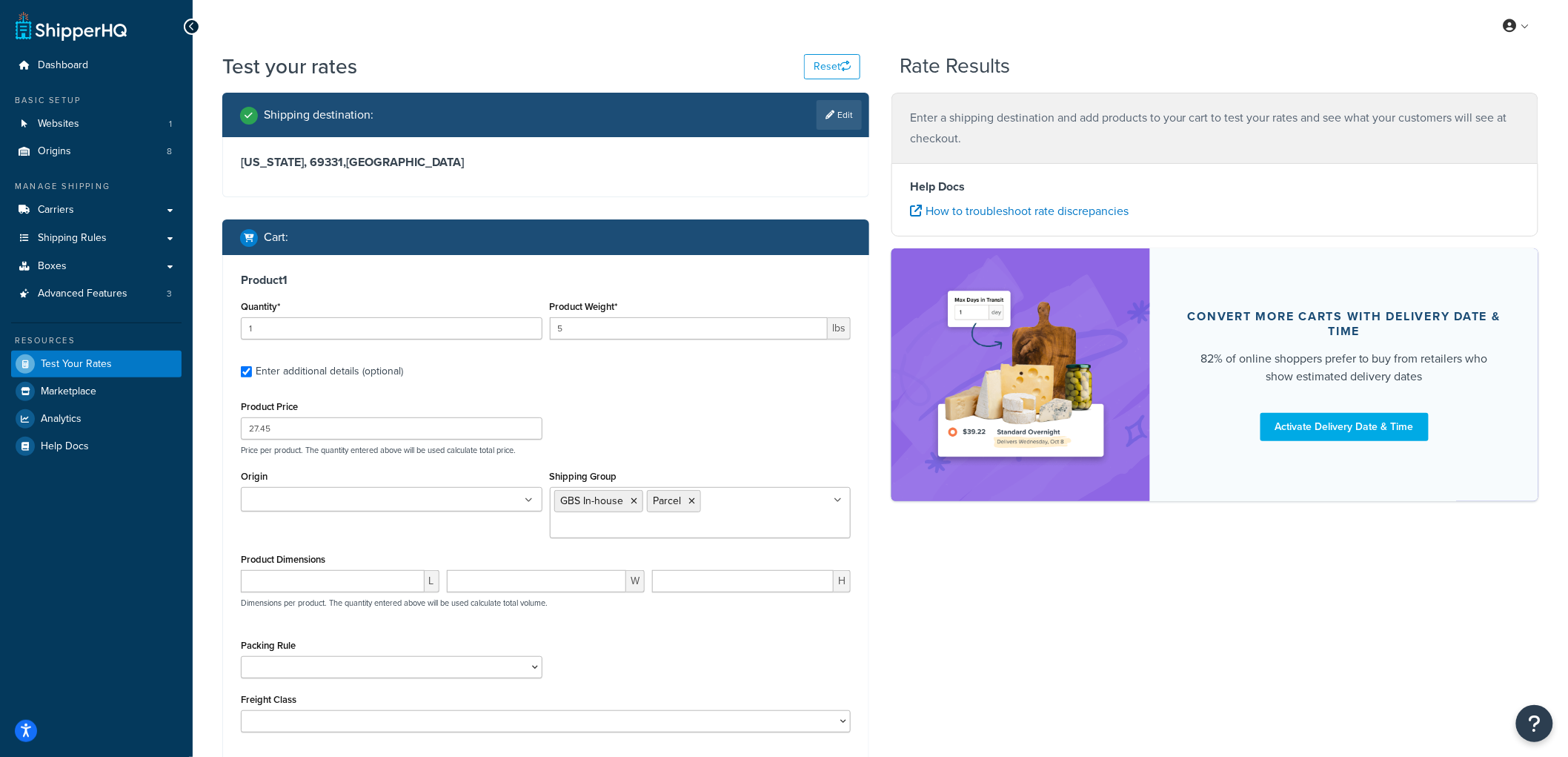
click at [353, 498] on input "Origin" at bounding box center [310, 500] width 131 height 16
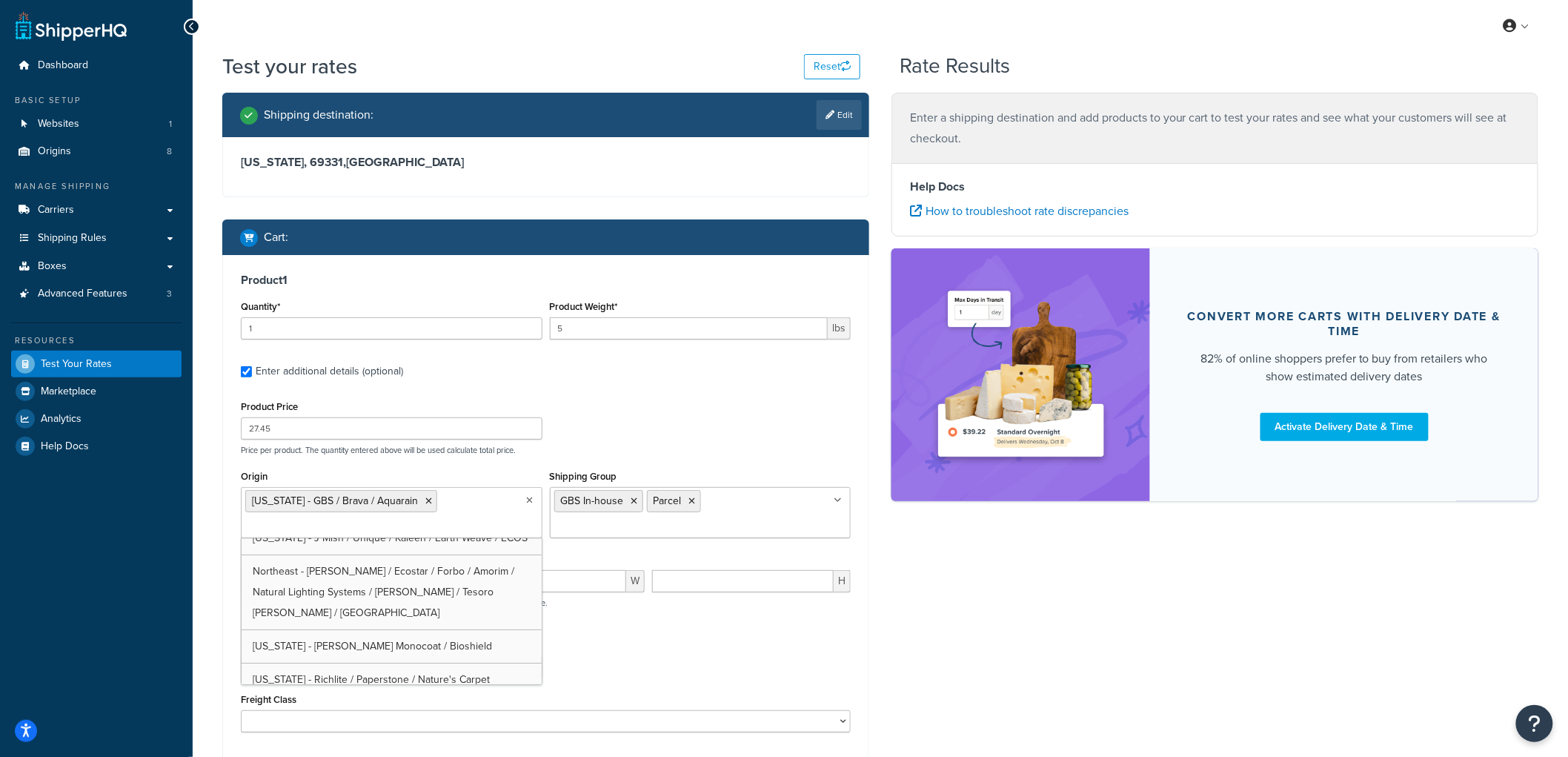
click at [680, 439] on div "Product Price 27.45 Price per product. The quantity entered above will be used …" at bounding box center [546, 426] width 617 height 58
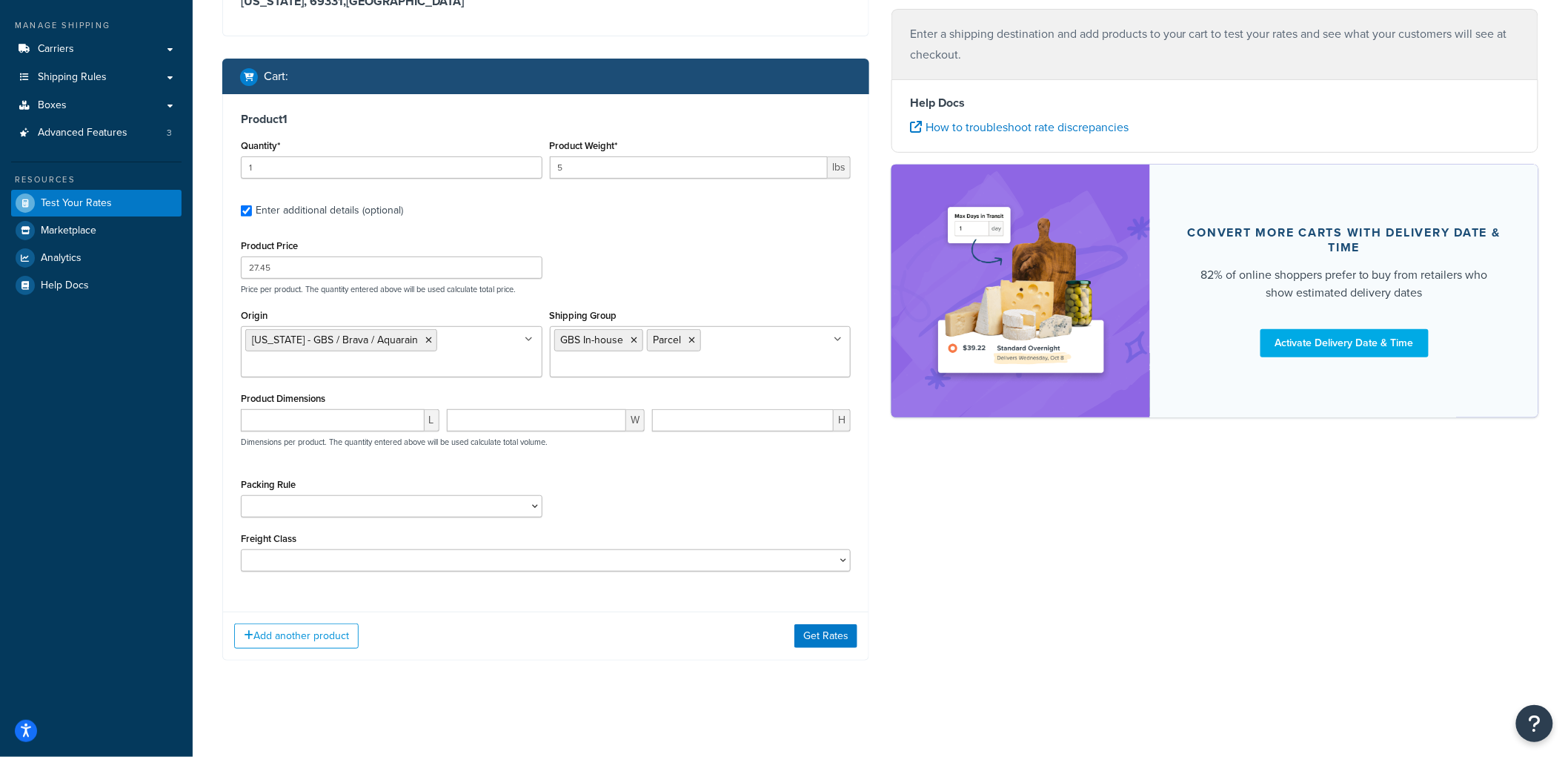
scroll to position [163, 0]
click at [384, 501] on select "1-GAL PAINT CAN PACKING RULE 1-GAL PAINT PLASTIC PACKING RULE 1-QUART PAINT CAN…" at bounding box center [391, 506] width 301 height 22
select select "87713"
click at [241, 495] on select "1-GAL PAINT CAN PACKING RULE 1-GAL PAINT PLASTIC PACKING RULE 1-QUART PAINT CAN…" at bounding box center [391, 506] width 301 height 22
click at [628, 489] on div "Packing Rule 1-GAL PAINT CAN PACKING RULE 1-GAL PAINT PLASTIC PACKING RULE 1-QU…" at bounding box center [546, 501] width 617 height 54
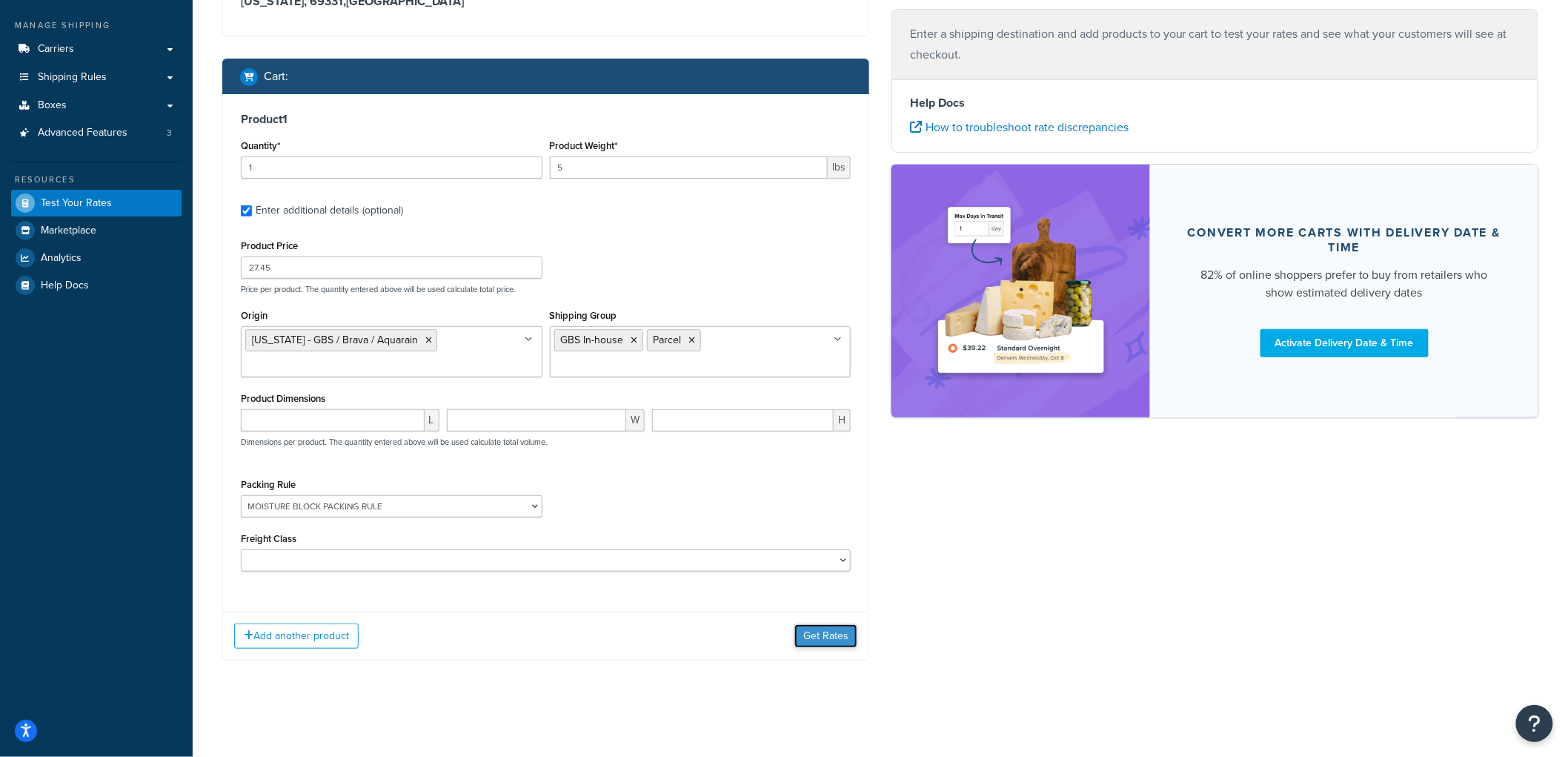
click at [827, 625] on button "Get Rates" at bounding box center [826, 636] width 63 height 24
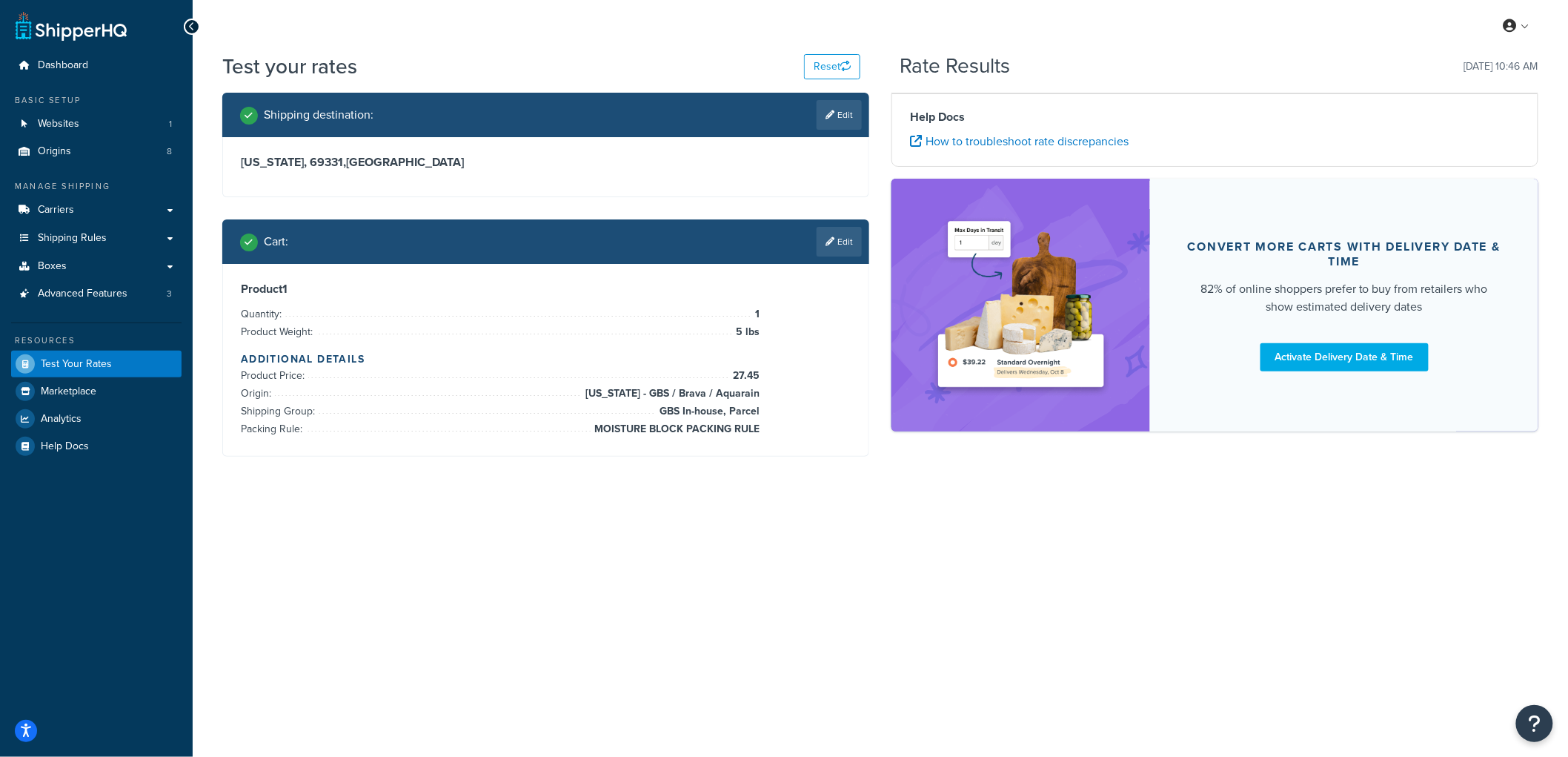
scroll to position [0, 0]
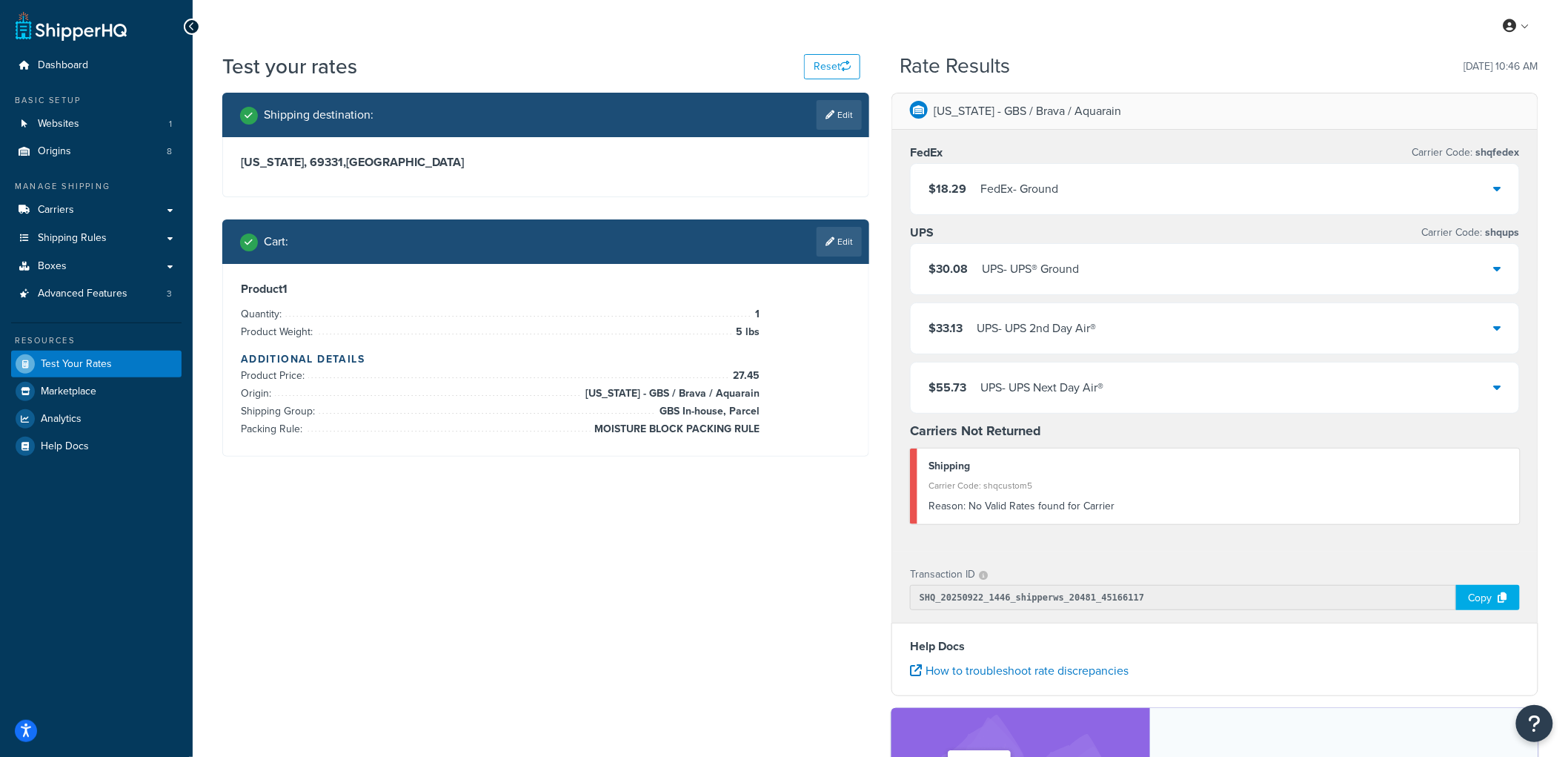
click at [1013, 189] on div "FedEx - Ground" at bounding box center [1019, 189] width 78 height 21
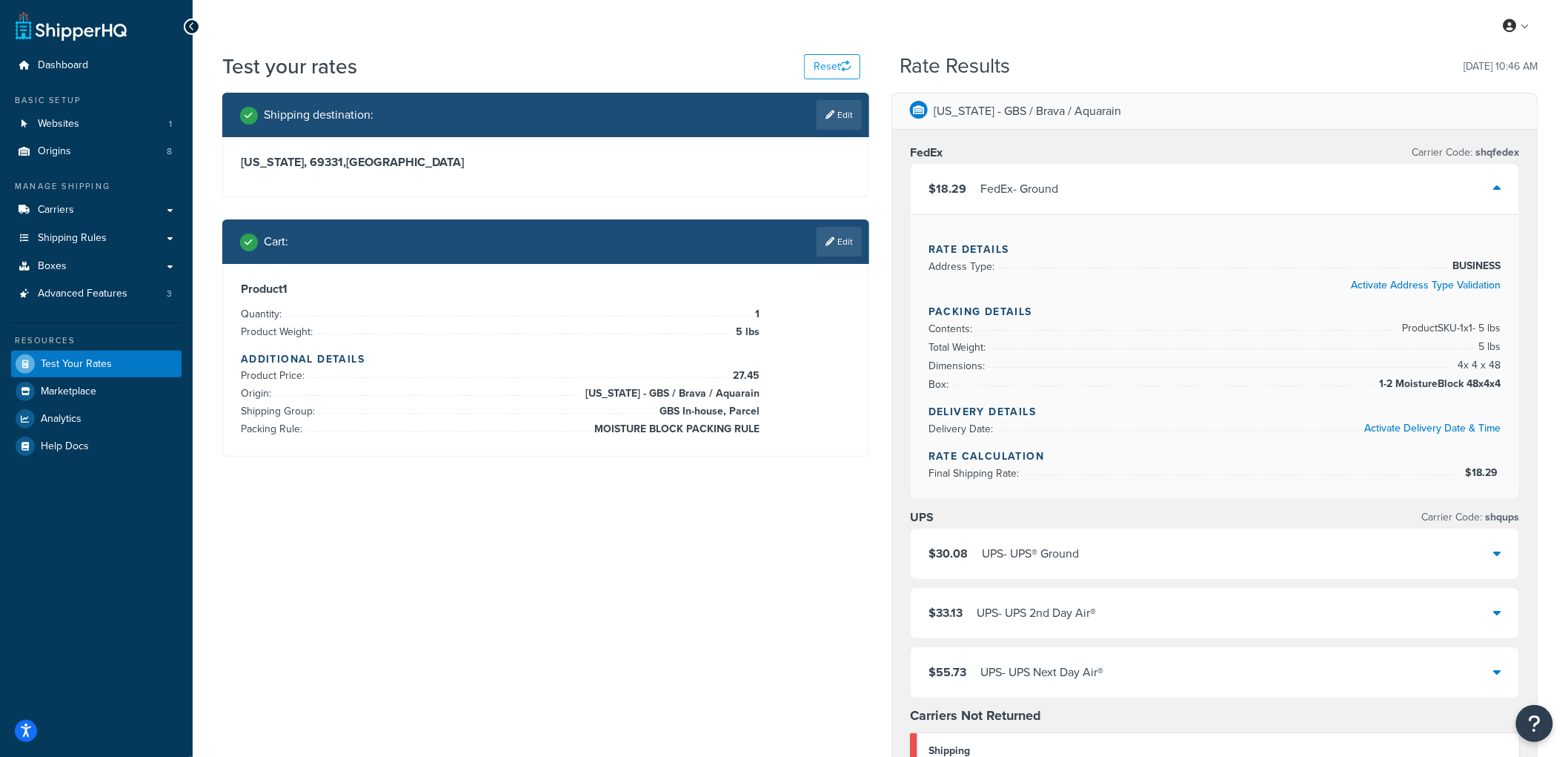
click at [1028, 543] on div "$30.08 UPS - UPS® Ground" at bounding box center [1215, 553] width 609 height 51
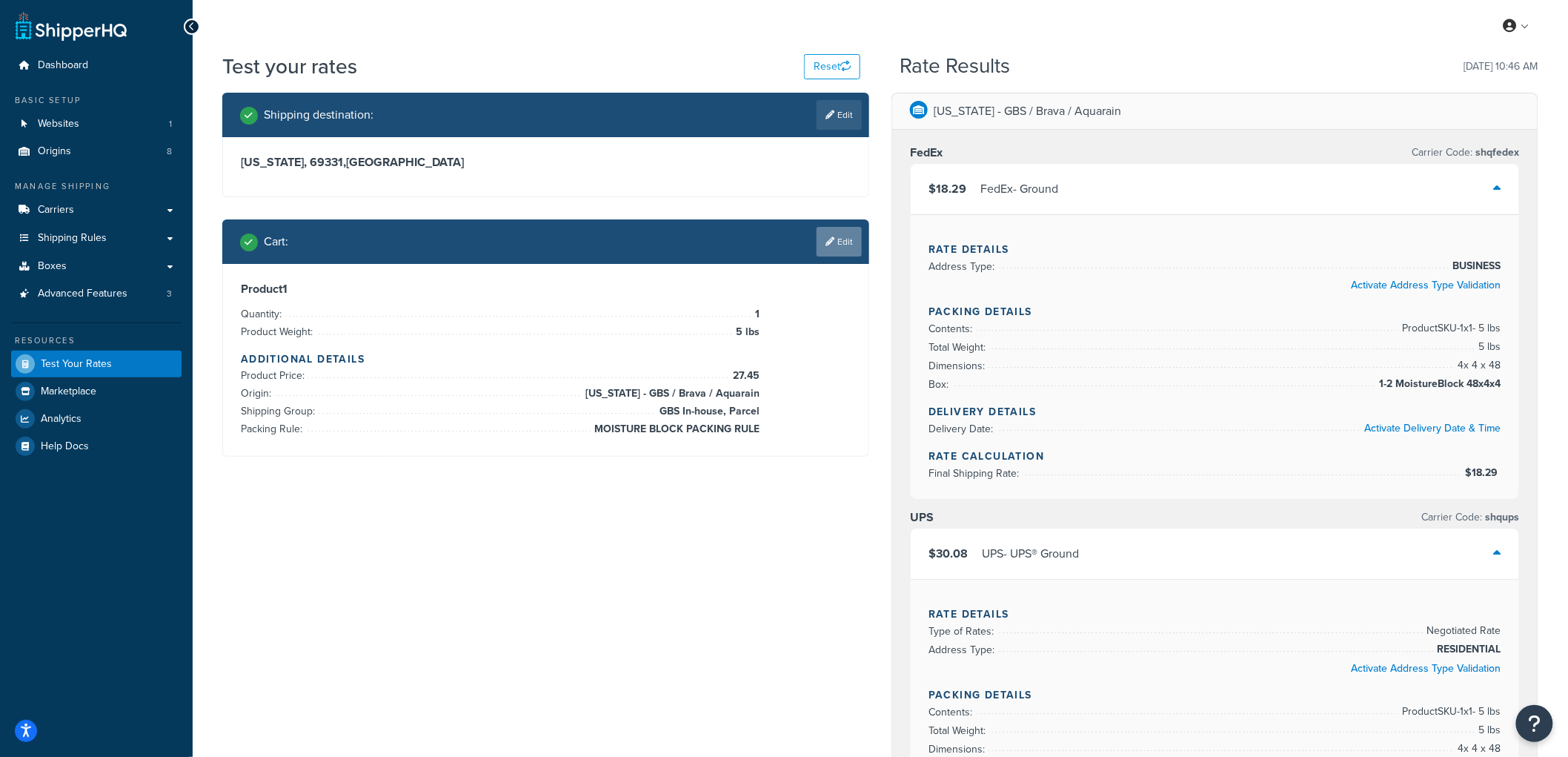
click at [836, 237] on link "Edit" at bounding box center [839, 241] width 45 height 30
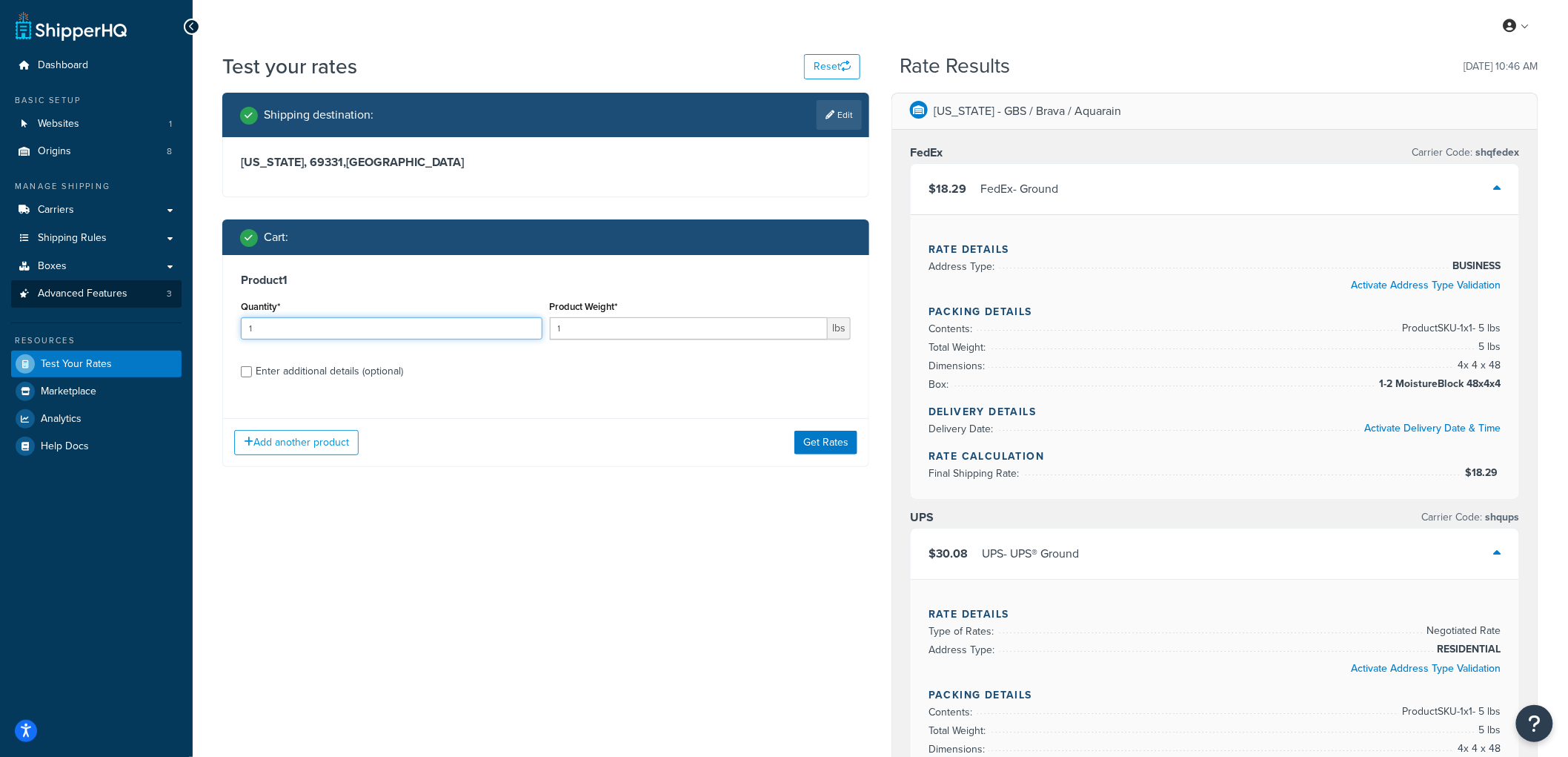
drag, startPoint x: 324, startPoint y: 328, endPoint x: 18, endPoint y: 305, distance: 306.9
type input "5"
click at [797, 444] on button "Get Rates" at bounding box center [826, 443] width 63 height 24
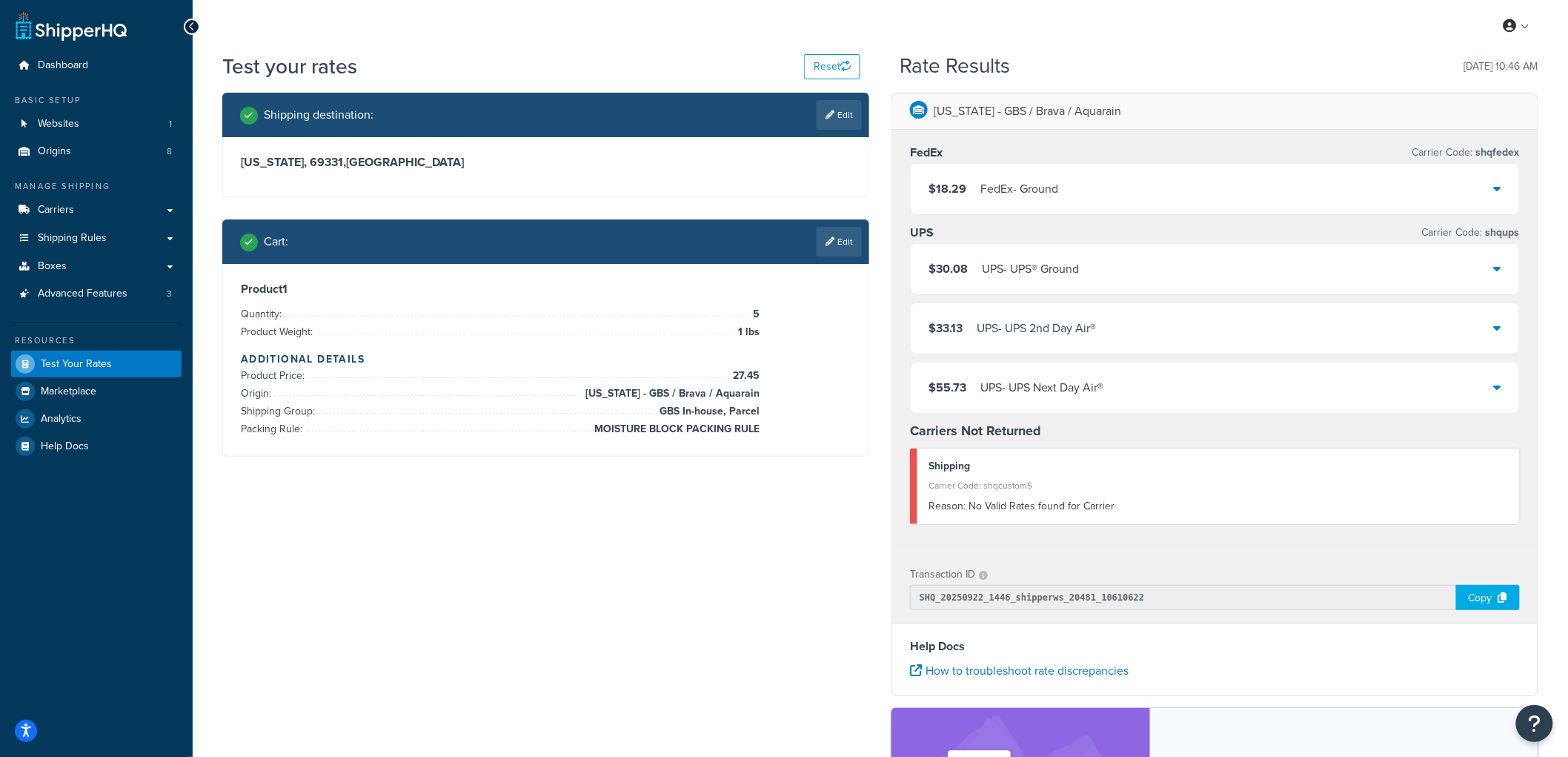
click at [1011, 191] on div "FedEx - Ground" at bounding box center [1019, 189] width 78 height 21
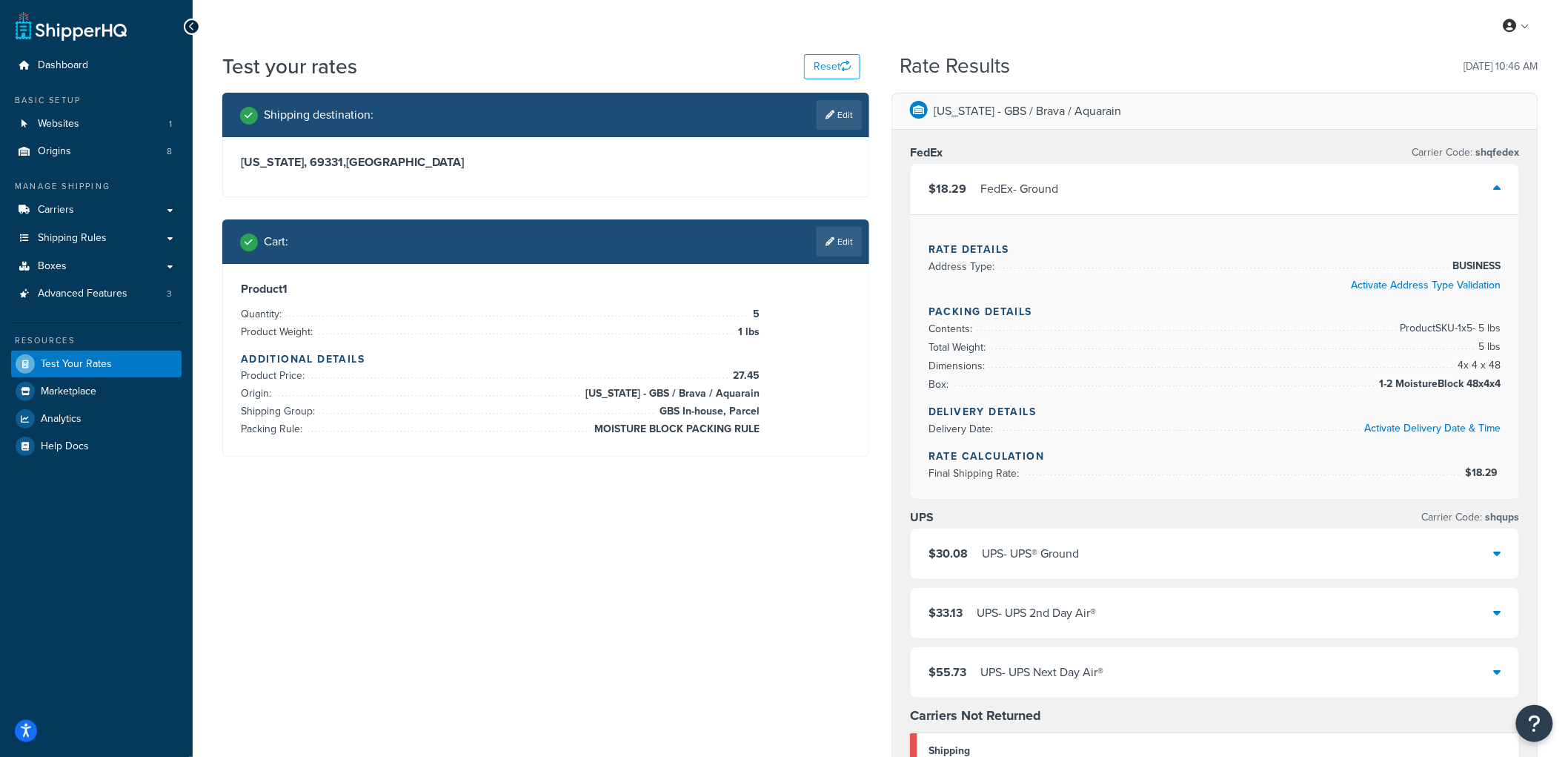
click at [849, 247] on link "Edit" at bounding box center [839, 241] width 45 height 30
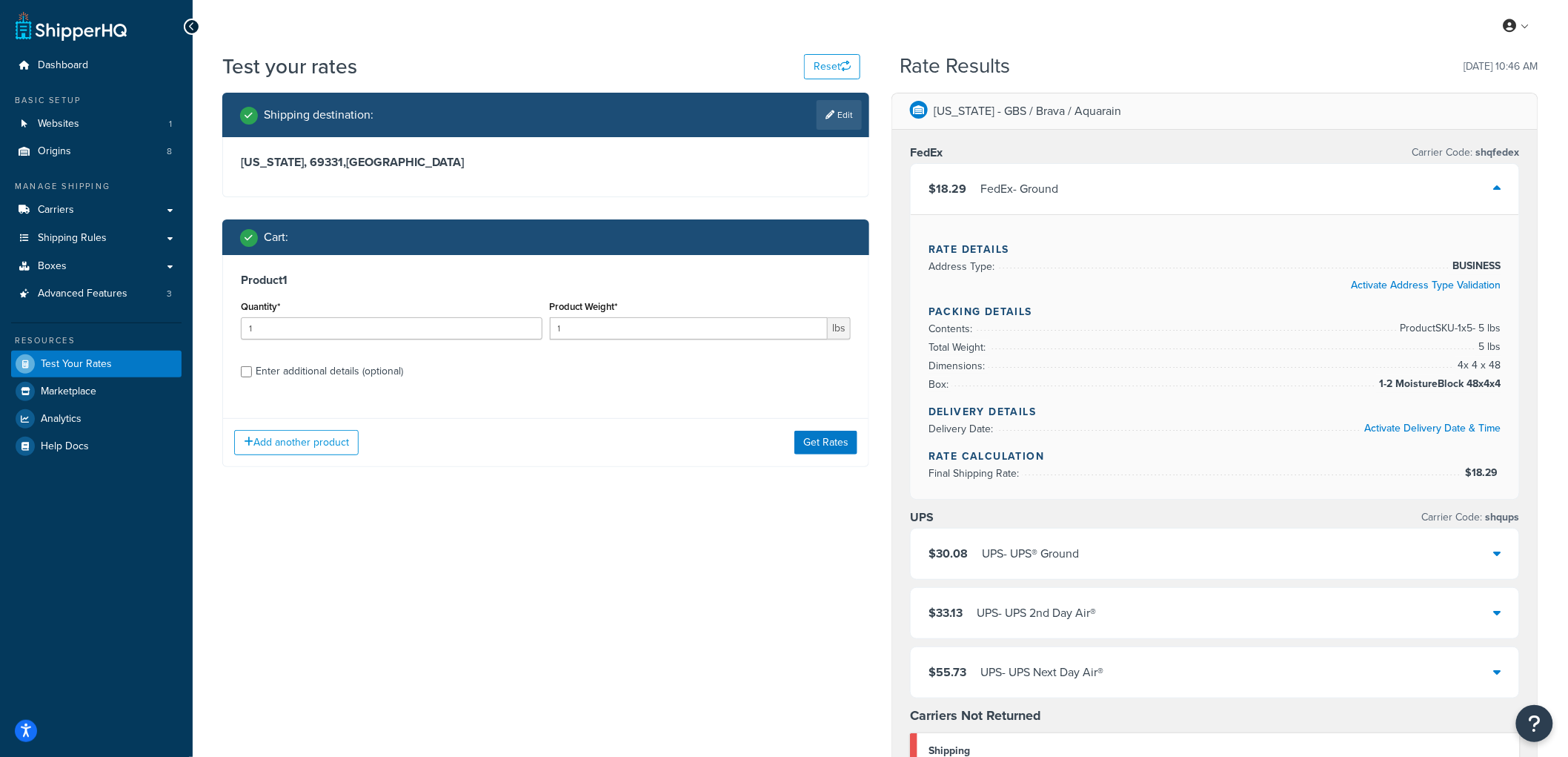
click at [322, 374] on div "Enter additional details (optional)" at bounding box center [330, 371] width 147 height 21
click at [252, 374] on input "Enter additional details (optional)" at bounding box center [246, 372] width 11 height 11
checkbox input "true"
select select "87713"
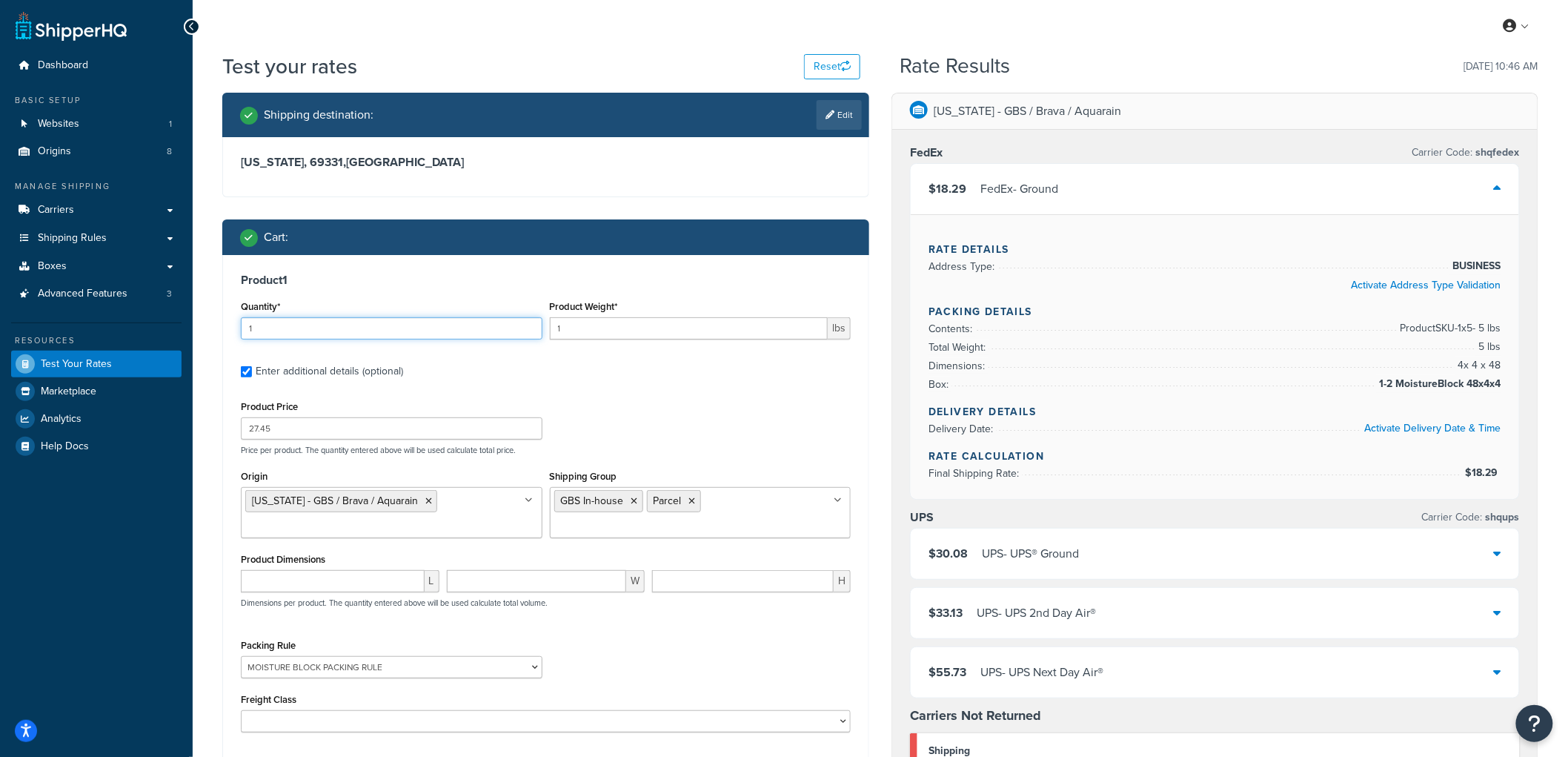
drag, startPoint x: 313, startPoint y: 328, endPoint x: 174, endPoint y: 323, distance: 139.1
click at [174, 323] on div "Dashboard Basic Setup Websites 1 Origins 8 Manage Shipping Carriers Carriers Al…" at bounding box center [784, 667] width 1568 height 1334
type input "5"
click at [345, 289] on div "Product 1 Quantity* 5 Product Weight* 1 lbs Enter additional details (optional)…" at bounding box center [546, 509] width 646 height 508
drag, startPoint x: 587, startPoint y: 329, endPoint x: 495, endPoint y: 321, distance: 92.3
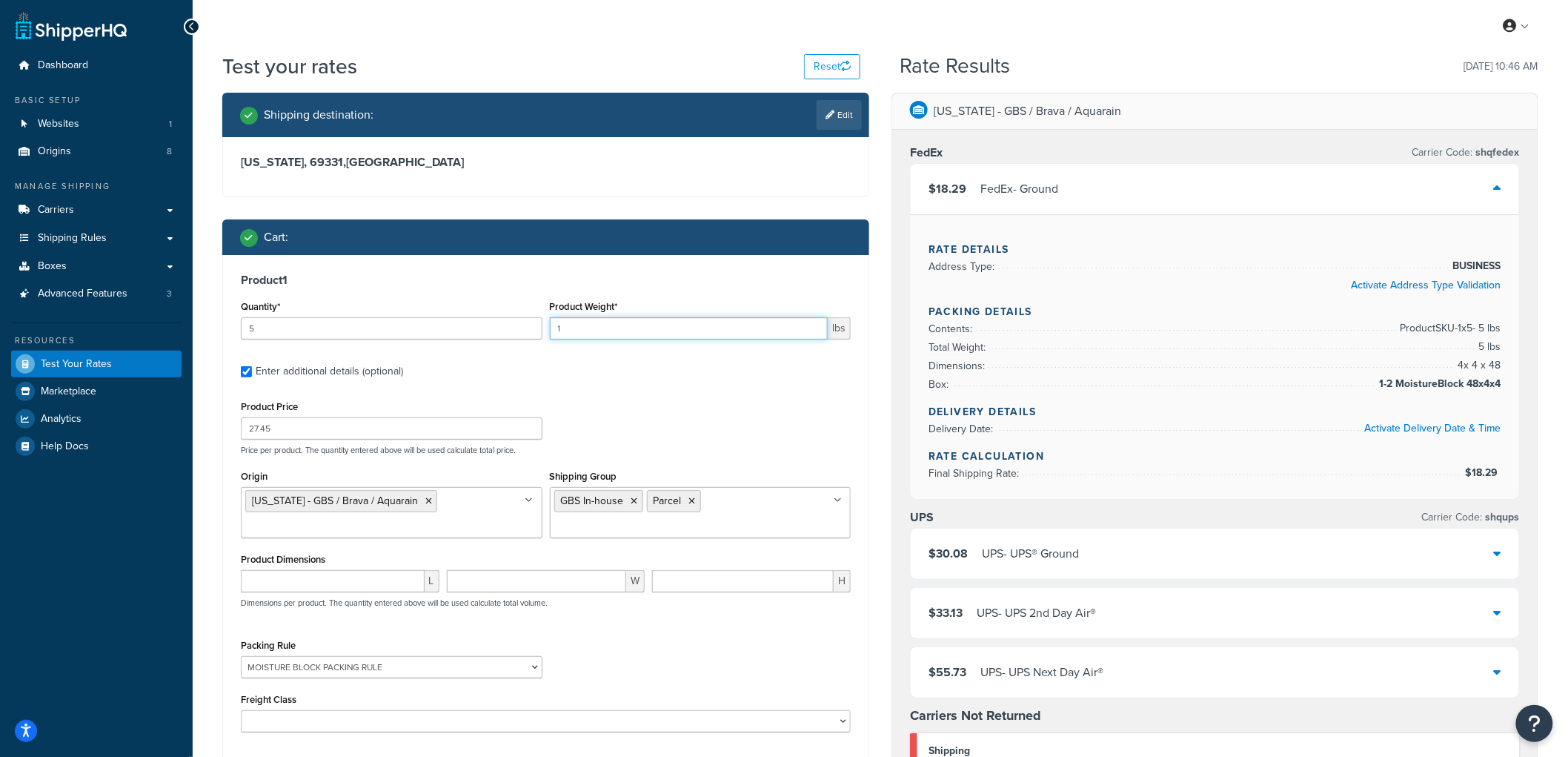
click at [495, 321] on div "Quantity* 5 Product Weight* 1 lbs" at bounding box center [546, 323] width 617 height 54
type input "5"
click at [619, 289] on div "Product 1 Quantity* 5 Product Weight* 5 lbs Enter additional details (optional)…" at bounding box center [546, 508] width 646 height 506
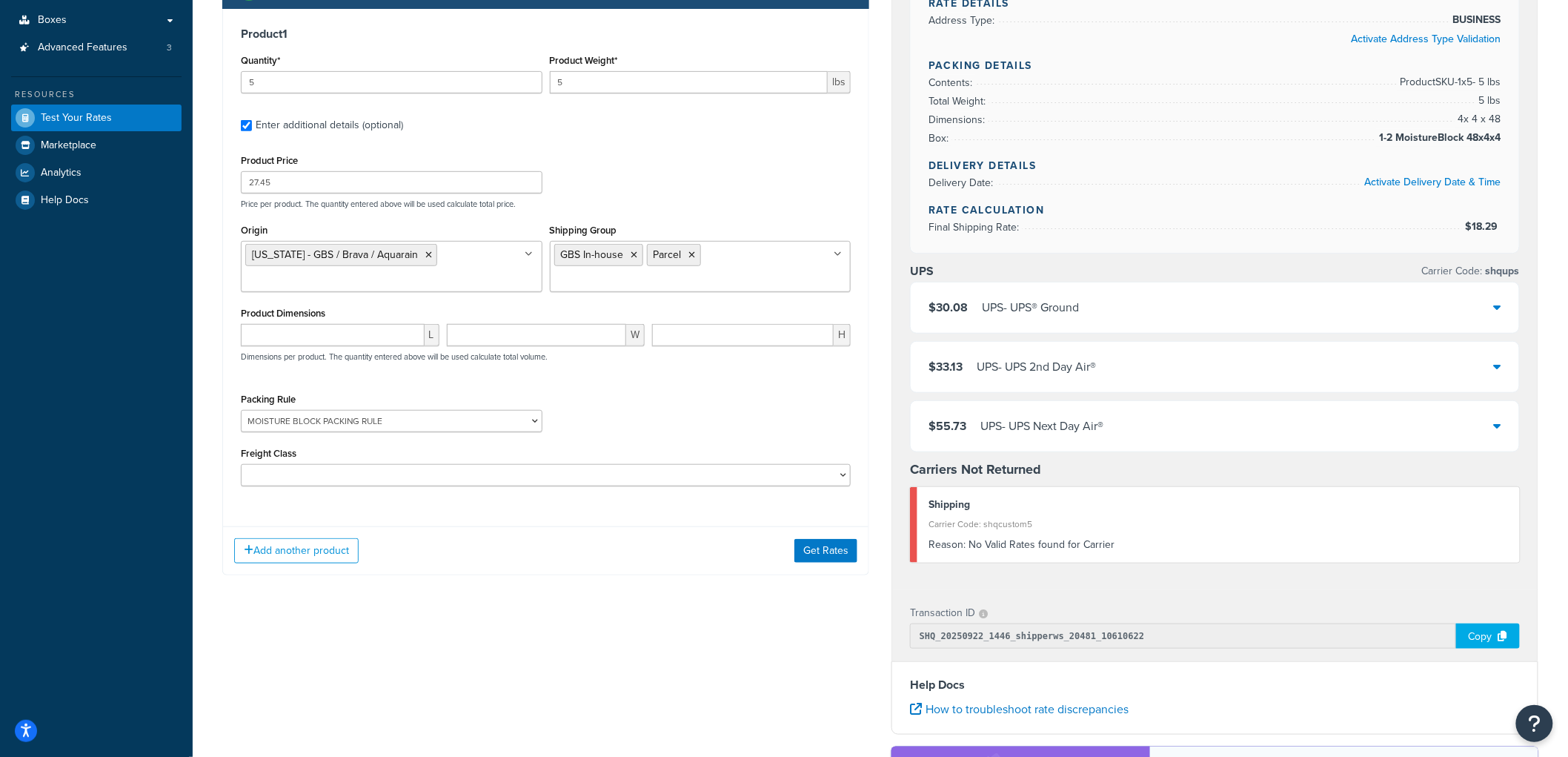
scroll to position [247, 0]
click at [704, 341] on input "number" at bounding box center [743, 334] width 182 height 22
type input "42"
click at [381, 334] on input "number" at bounding box center [332, 334] width 184 height 22
type input "2"
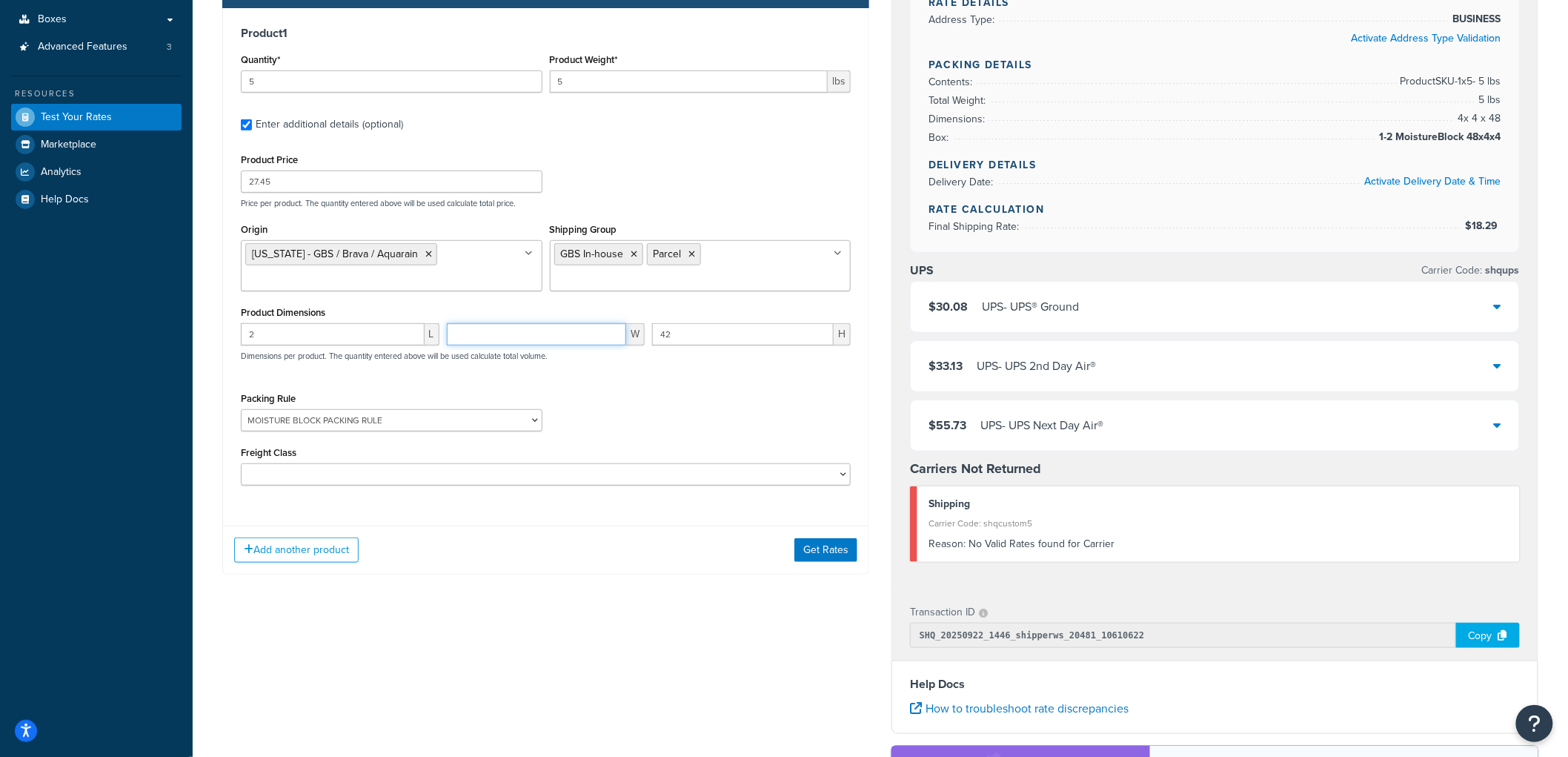
click at [559, 343] on input "number" at bounding box center [537, 334] width 180 height 22
type input "2"
click at [839, 551] on button "Get Rates" at bounding box center [826, 550] width 63 height 24
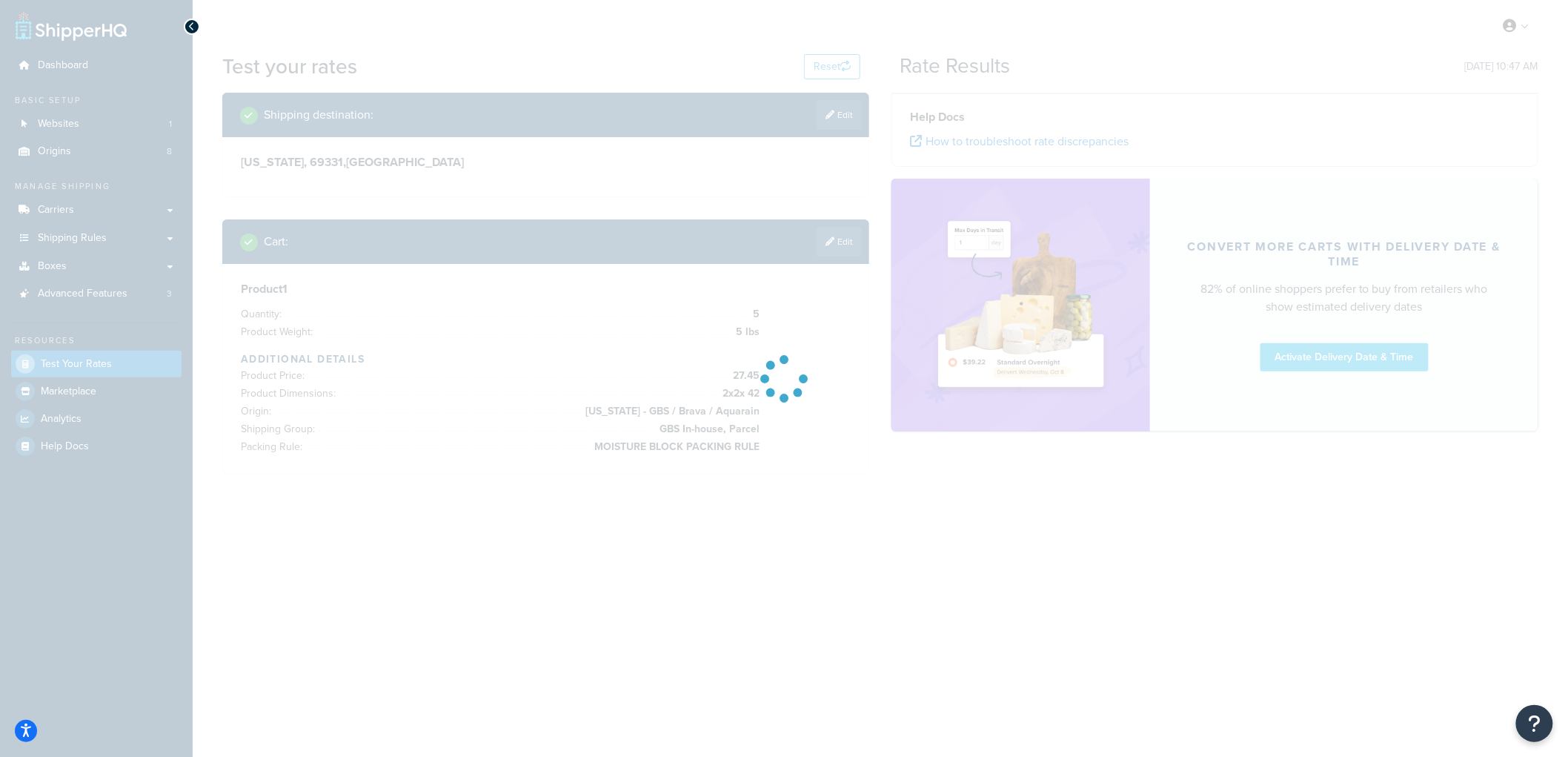
scroll to position [0, 0]
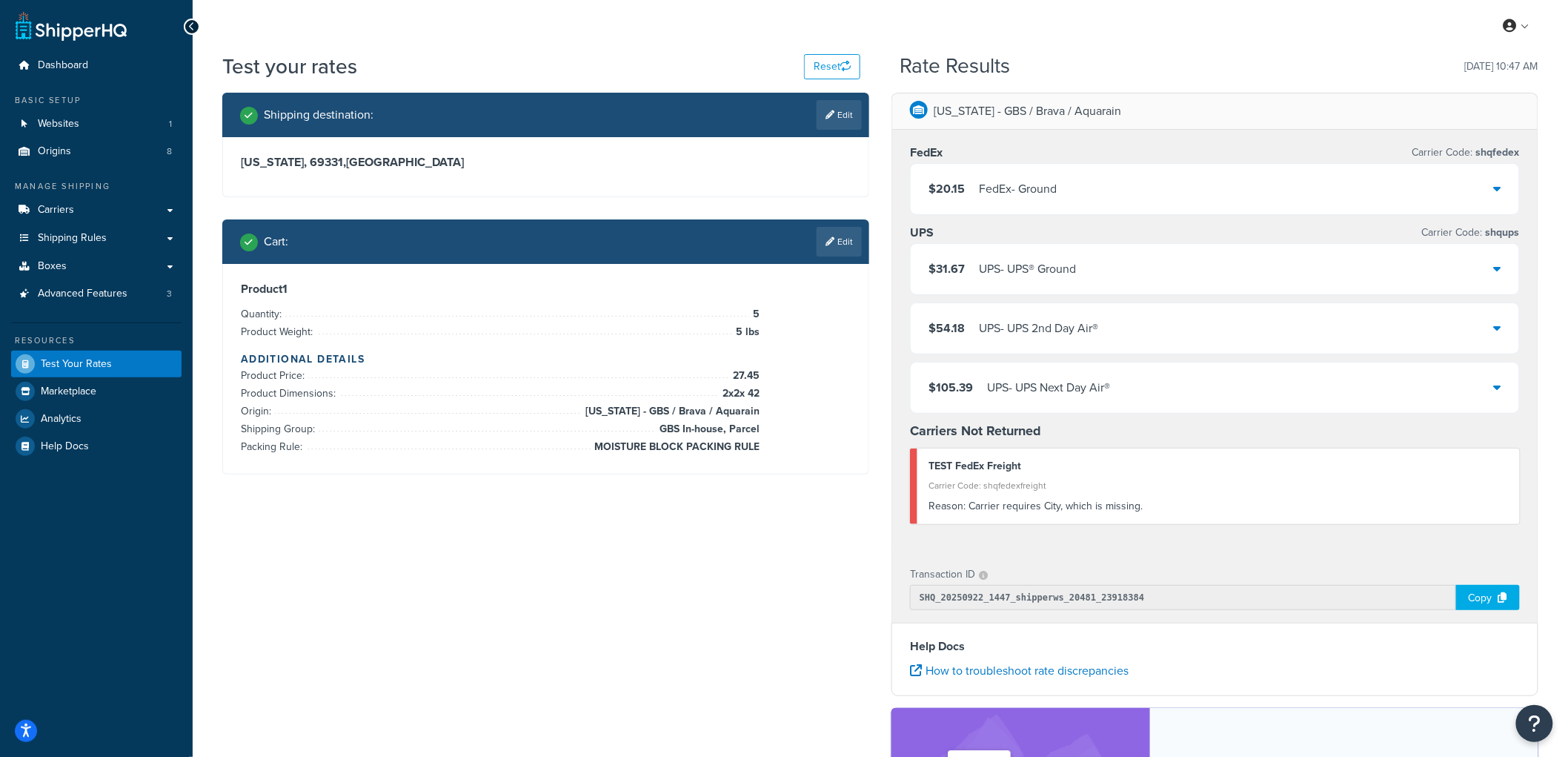
click at [981, 200] on div "$20.15 FedEx - Ground" at bounding box center [1215, 188] width 609 height 51
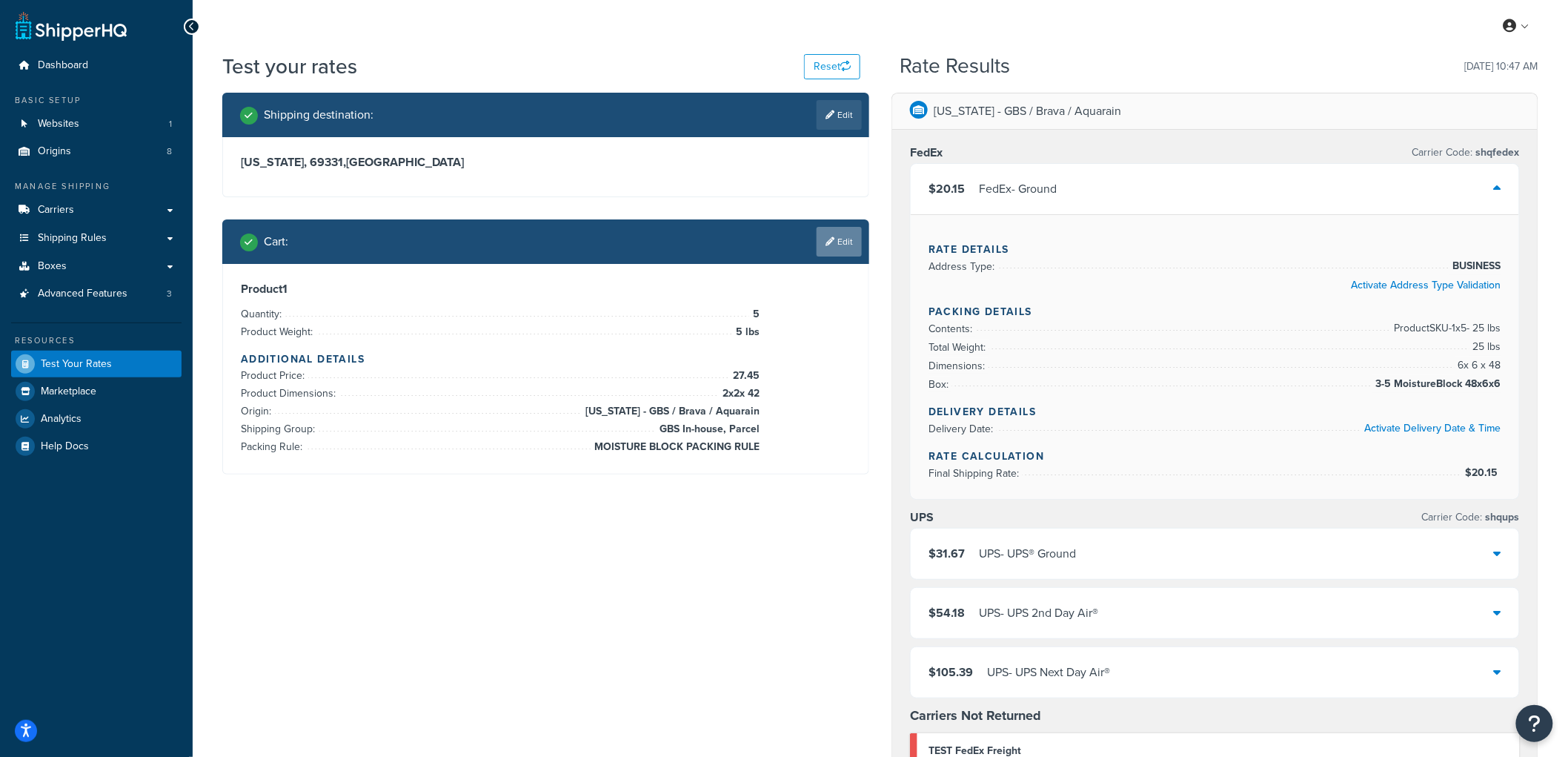
click at [856, 235] on link "Edit" at bounding box center [839, 241] width 45 height 30
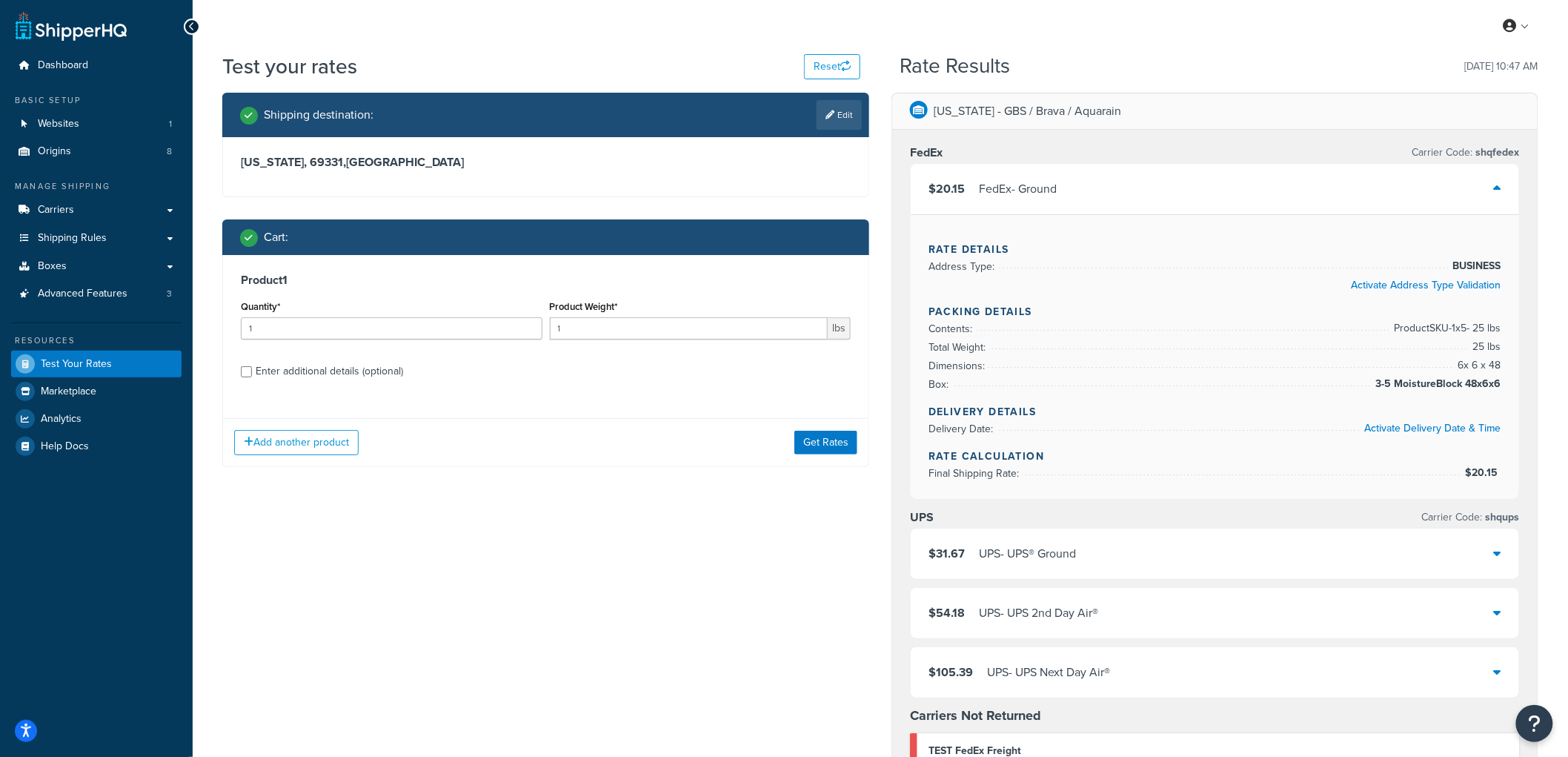
click at [331, 373] on div "Enter additional details (optional)" at bounding box center [330, 371] width 147 height 21
click at [252, 373] on input "Enter additional details (optional)" at bounding box center [246, 372] width 11 height 11
checkbox input "true"
select select "87713"
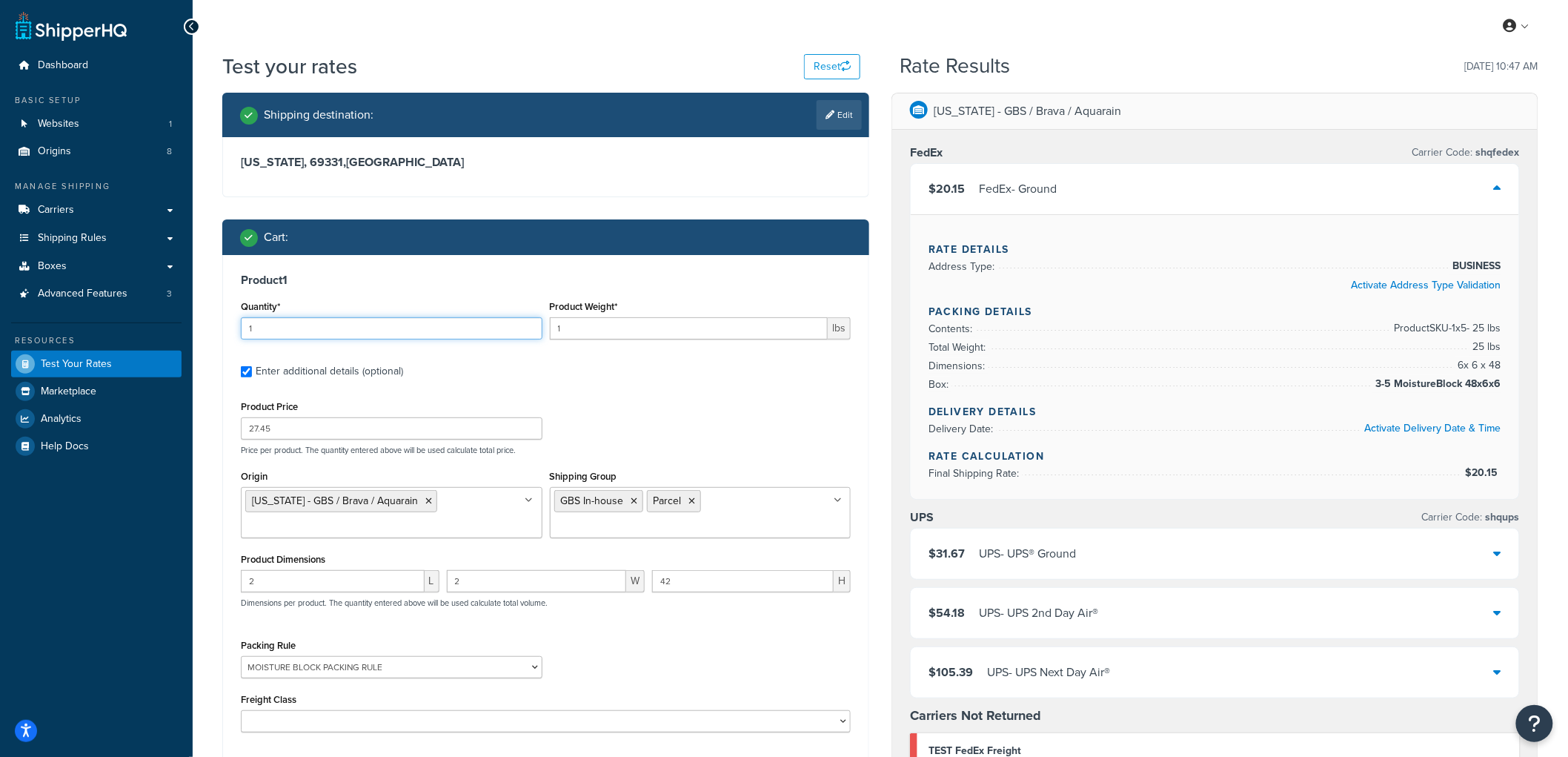
drag, startPoint x: 330, startPoint y: 317, endPoint x: 225, endPoint y: 317, distance: 105.0
click at [225, 317] on div "Product 1 Quantity* 1 Product Weight* 1 lbs Enter additional details (optional)…" at bounding box center [546, 509] width 646 height 508
type input "5"
drag, startPoint x: 587, startPoint y: 328, endPoint x: 516, endPoint y: 323, distance: 71.2
click at [516, 323] on div "Quantity* 5 Product Weight* 1 lbs" at bounding box center [546, 323] width 617 height 54
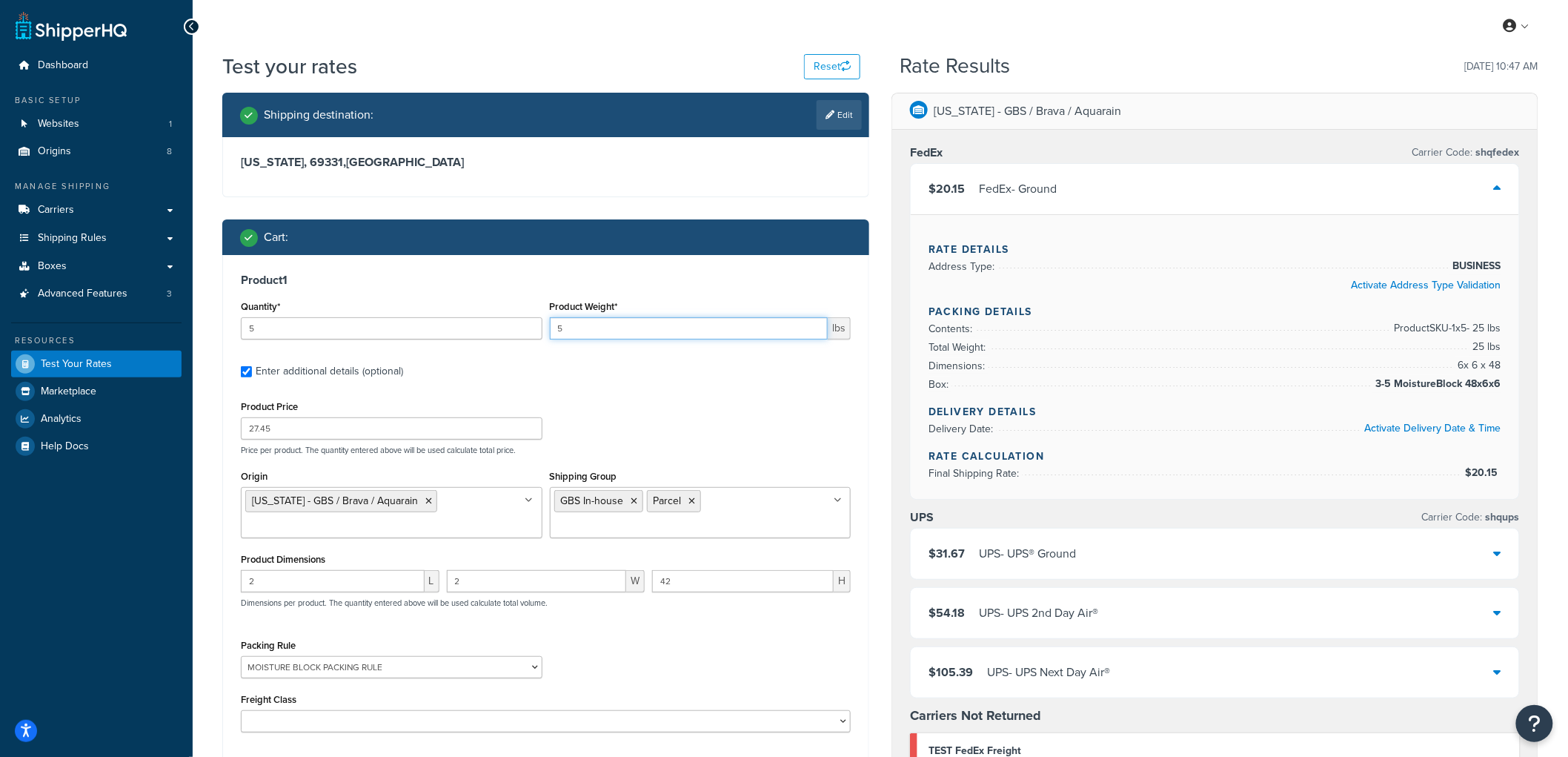
type input "5"
click at [623, 282] on h3 "Product 1" at bounding box center [546, 279] width 610 height 15
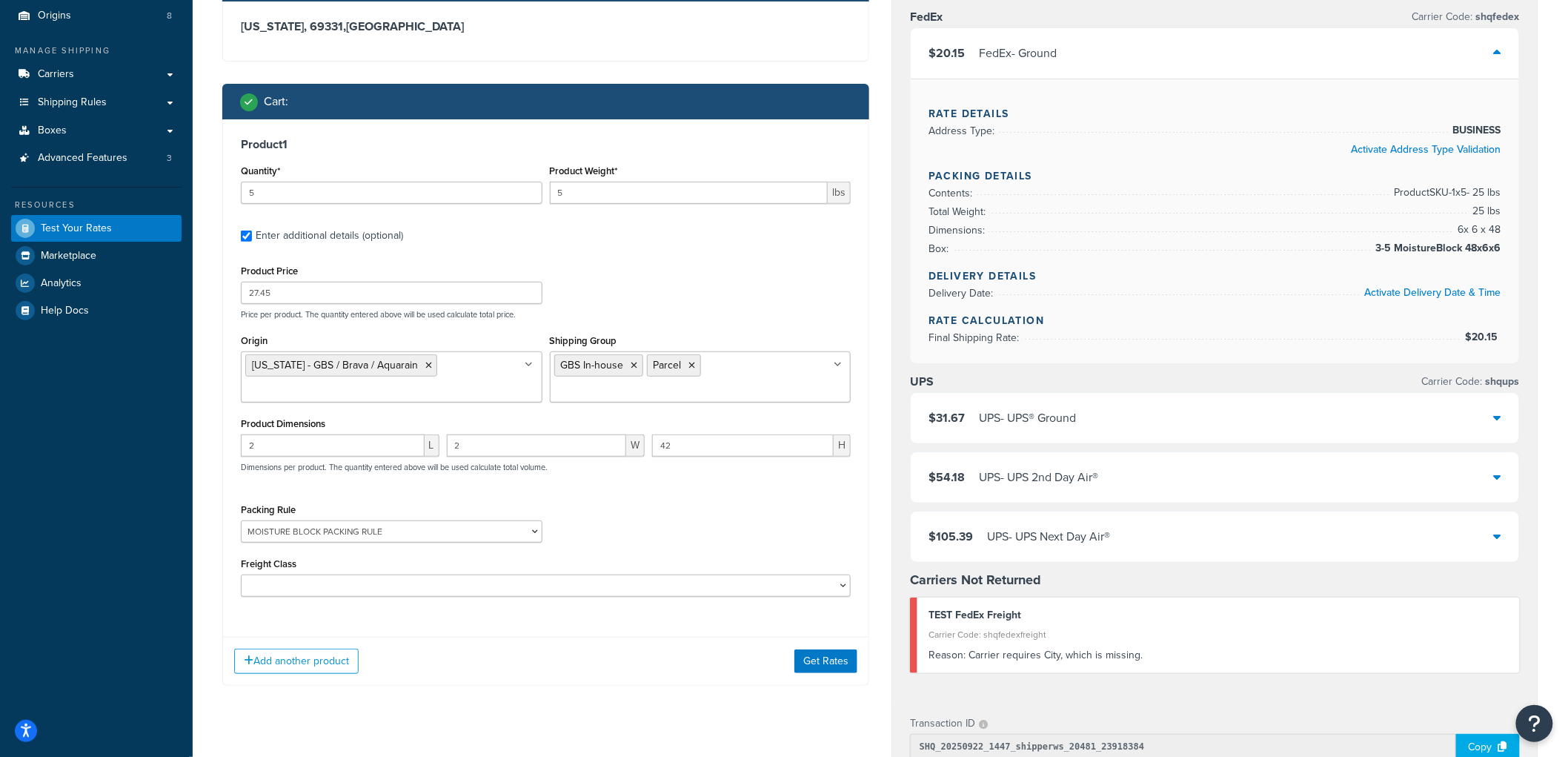
scroll to position [164, 0]
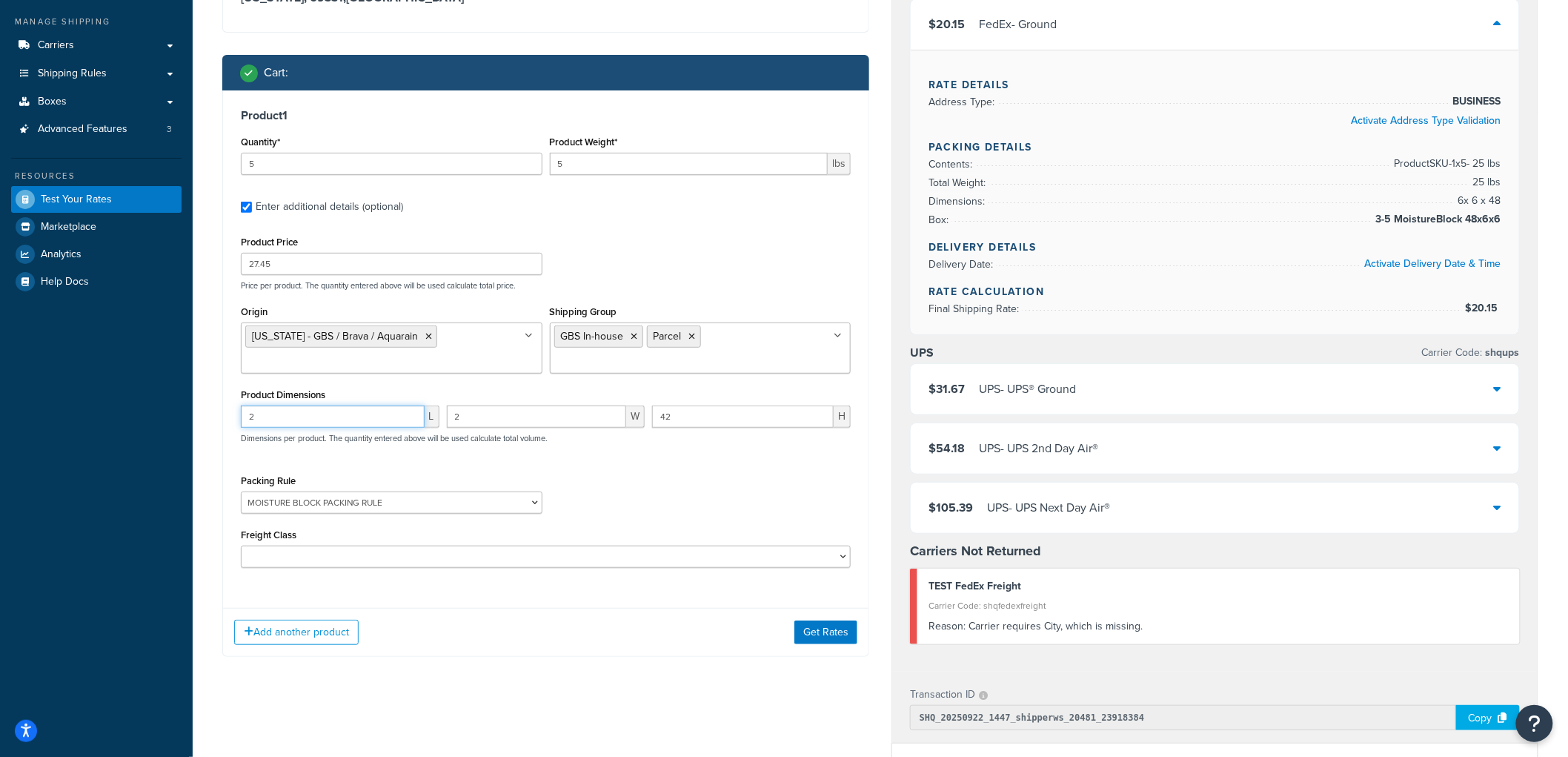
drag, startPoint x: 368, startPoint y: 417, endPoint x: 282, endPoint y: 405, distance: 86.8
click at [218, 409] on div "Shipping destination : Edit Nebraska, 69331 , United States Cart : Product 1 Qu…" at bounding box center [546, 303] width 670 height 751
drag, startPoint x: 476, startPoint y: 410, endPoint x: 455, endPoint y: 412, distance: 21.1
click at [456, 412] on input "2" at bounding box center [537, 416] width 180 height 22
drag, startPoint x: 698, startPoint y: 428, endPoint x: 632, endPoint y: 427, distance: 66.0
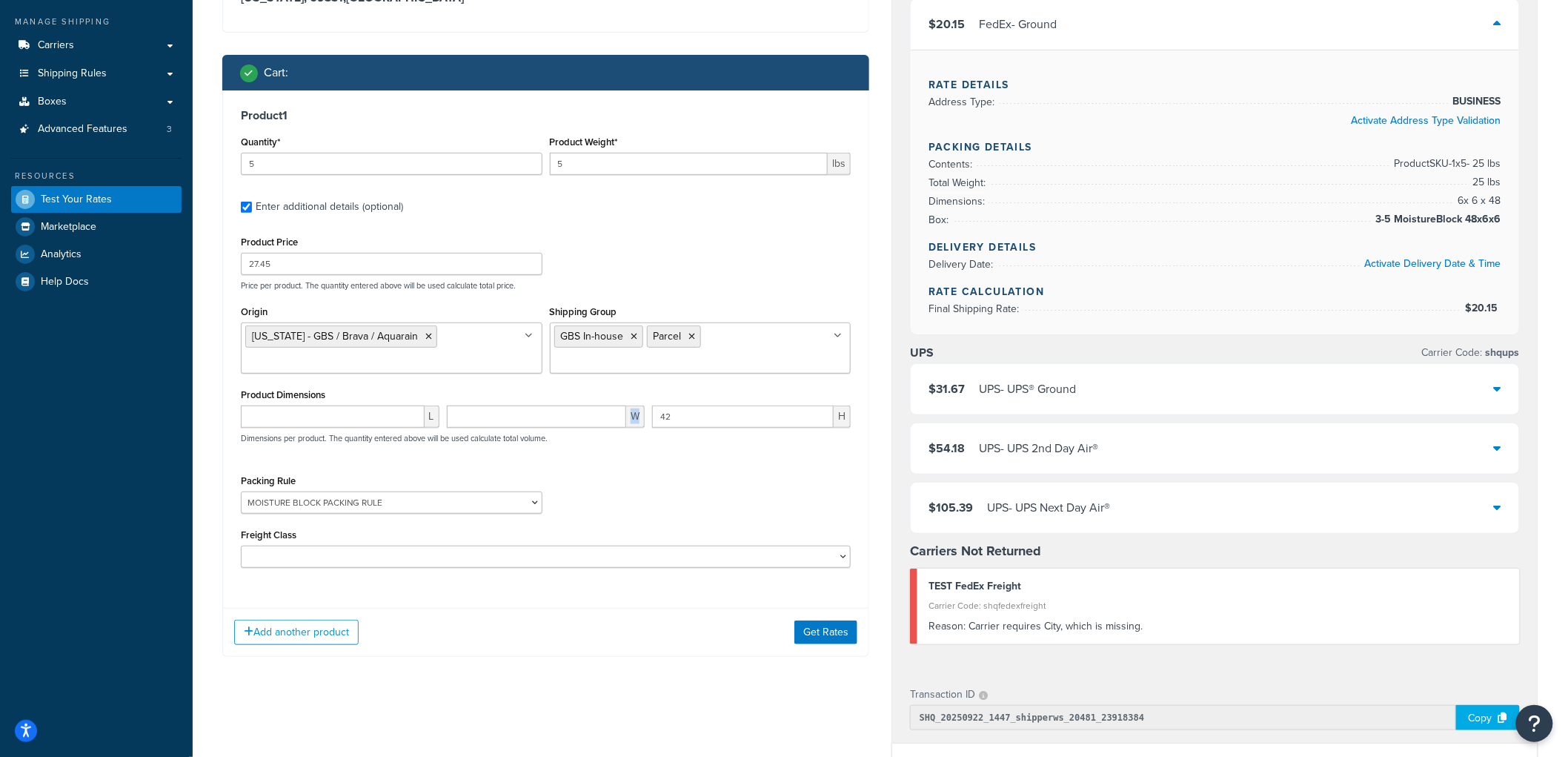
click at [632, 427] on div "L W 42 H Dimensions per product. The quantity entered above will be used calcul…" at bounding box center [546, 432] width 617 height 54
click at [665, 418] on input "42" at bounding box center [743, 416] width 182 height 22
click at [835, 640] on button "Get Rates" at bounding box center [826, 632] width 63 height 24
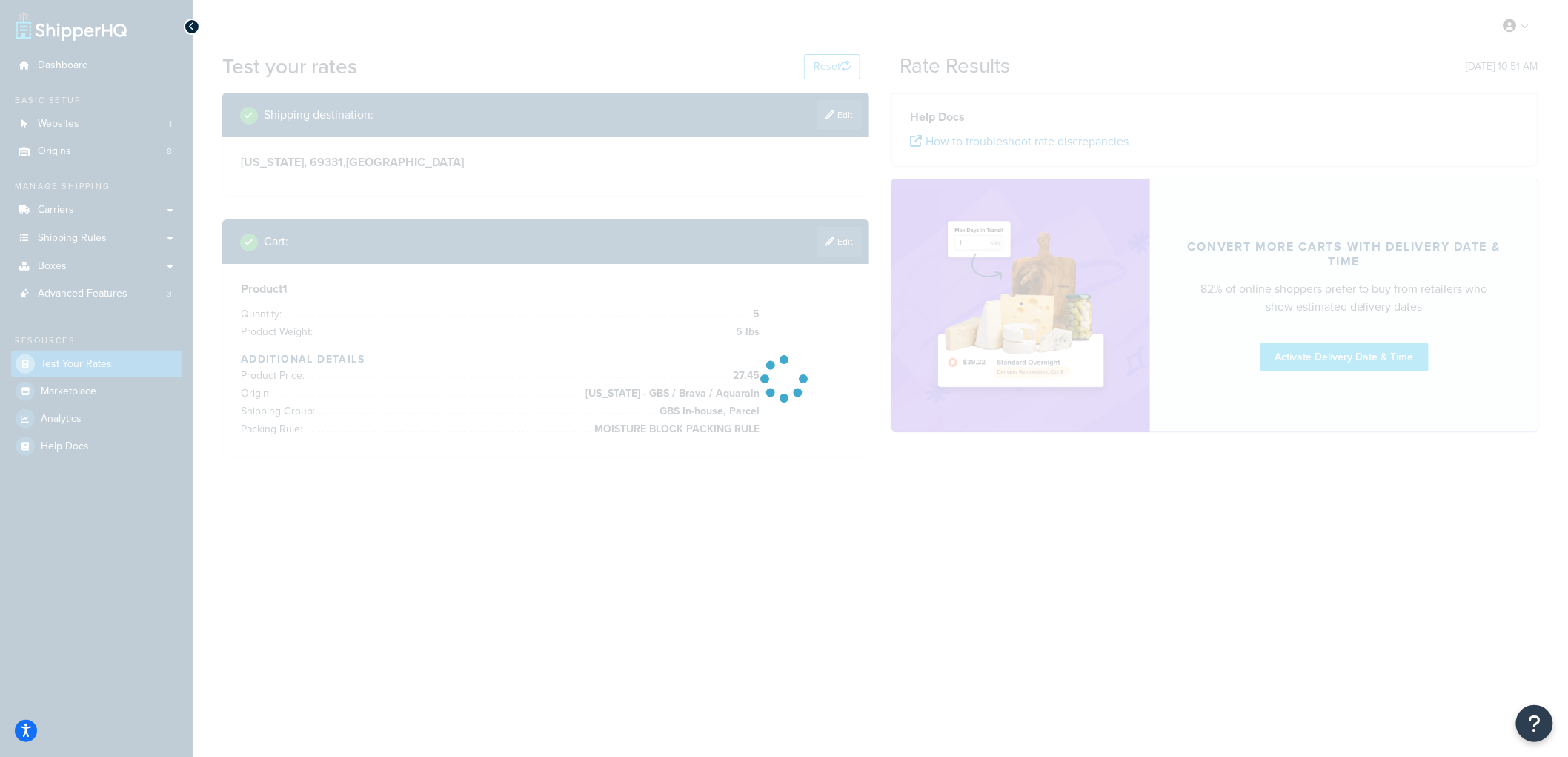
scroll to position [0, 0]
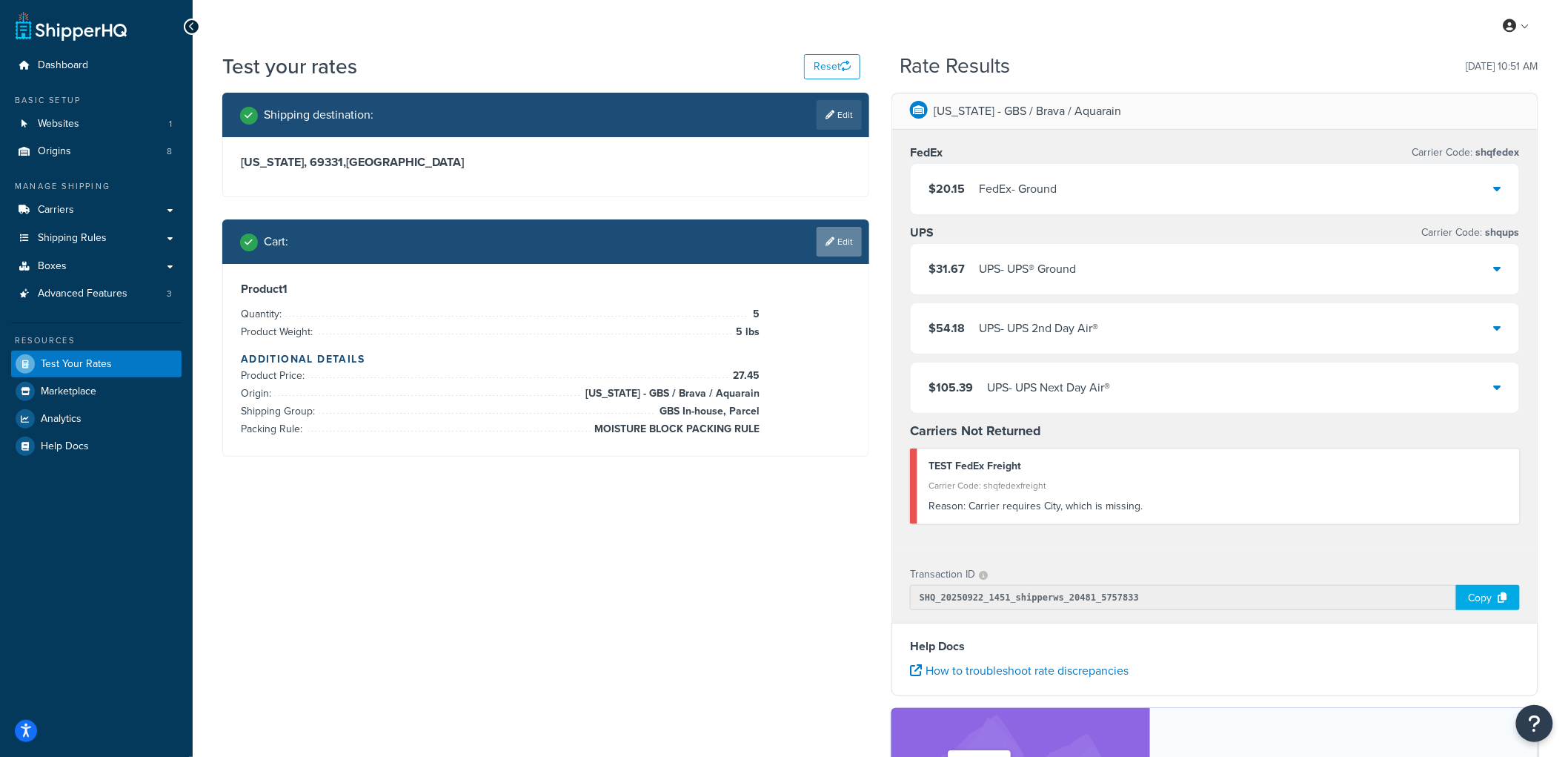
click at [835, 249] on link "Edit" at bounding box center [839, 241] width 45 height 30
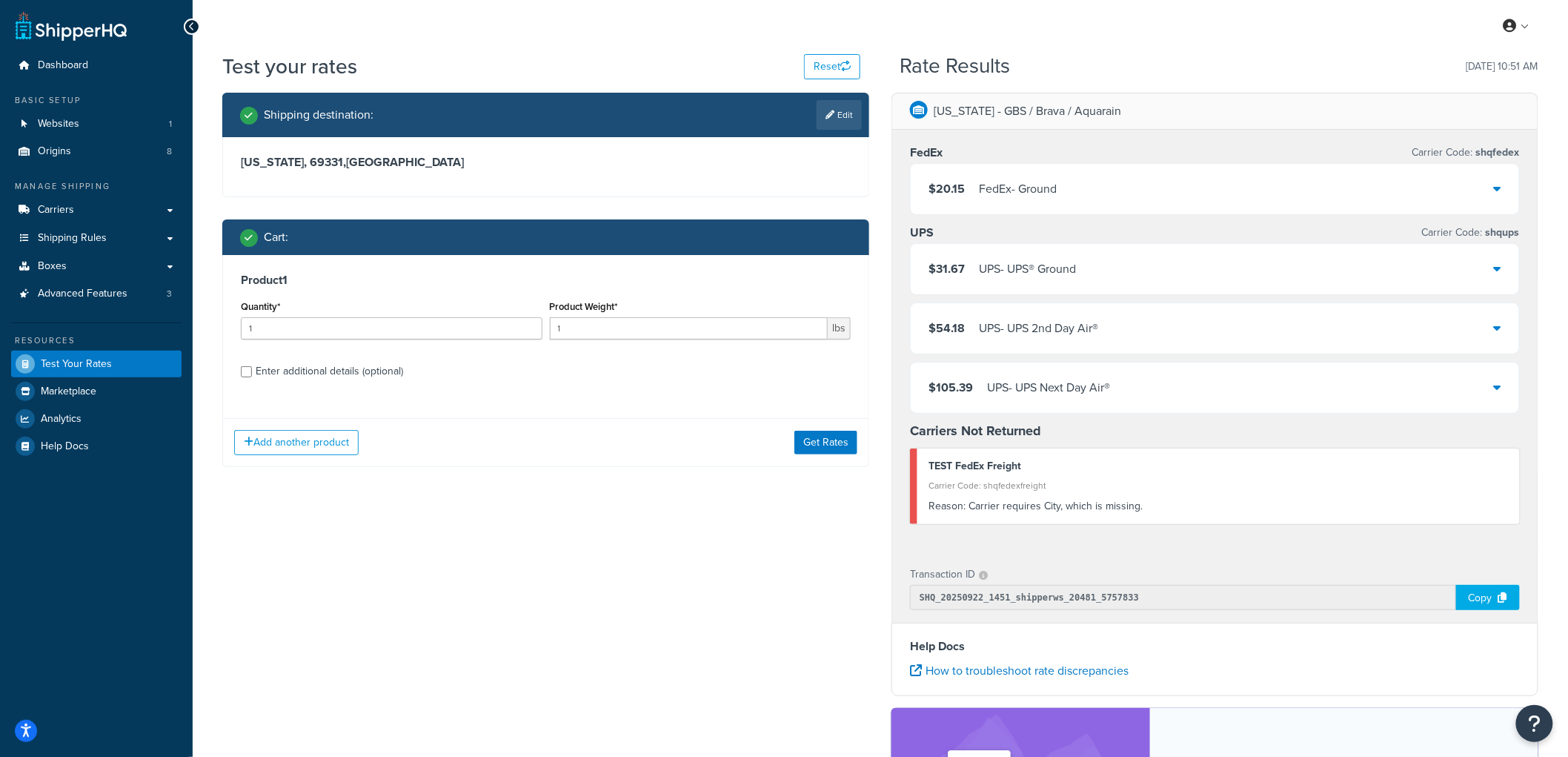
click at [309, 367] on div "Enter additional details (optional)" at bounding box center [330, 371] width 147 height 21
click at [252, 367] on input "Enter additional details (optional)" at bounding box center [246, 372] width 11 height 11
checkbox input "true"
select select "87713"
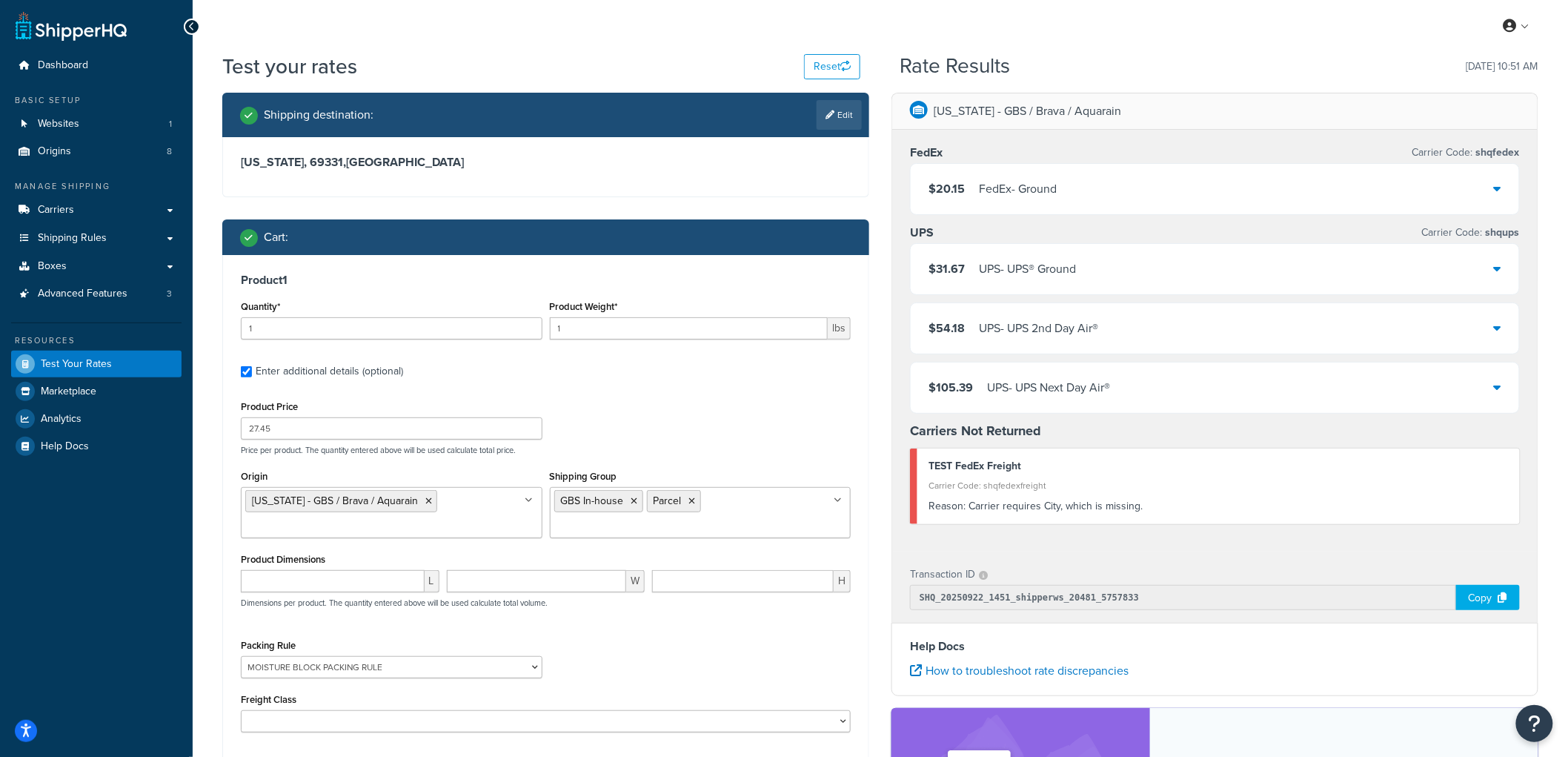
click at [943, 56] on h2 "Rate Results" at bounding box center [956, 66] width 110 height 23
click at [959, 67] on h2 "Rate Results" at bounding box center [956, 66] width 110 height 23
drag, startPoint x: 945, startPoint y: 68, endPoint x: 962, endPoint y: 70, distance: 17.1
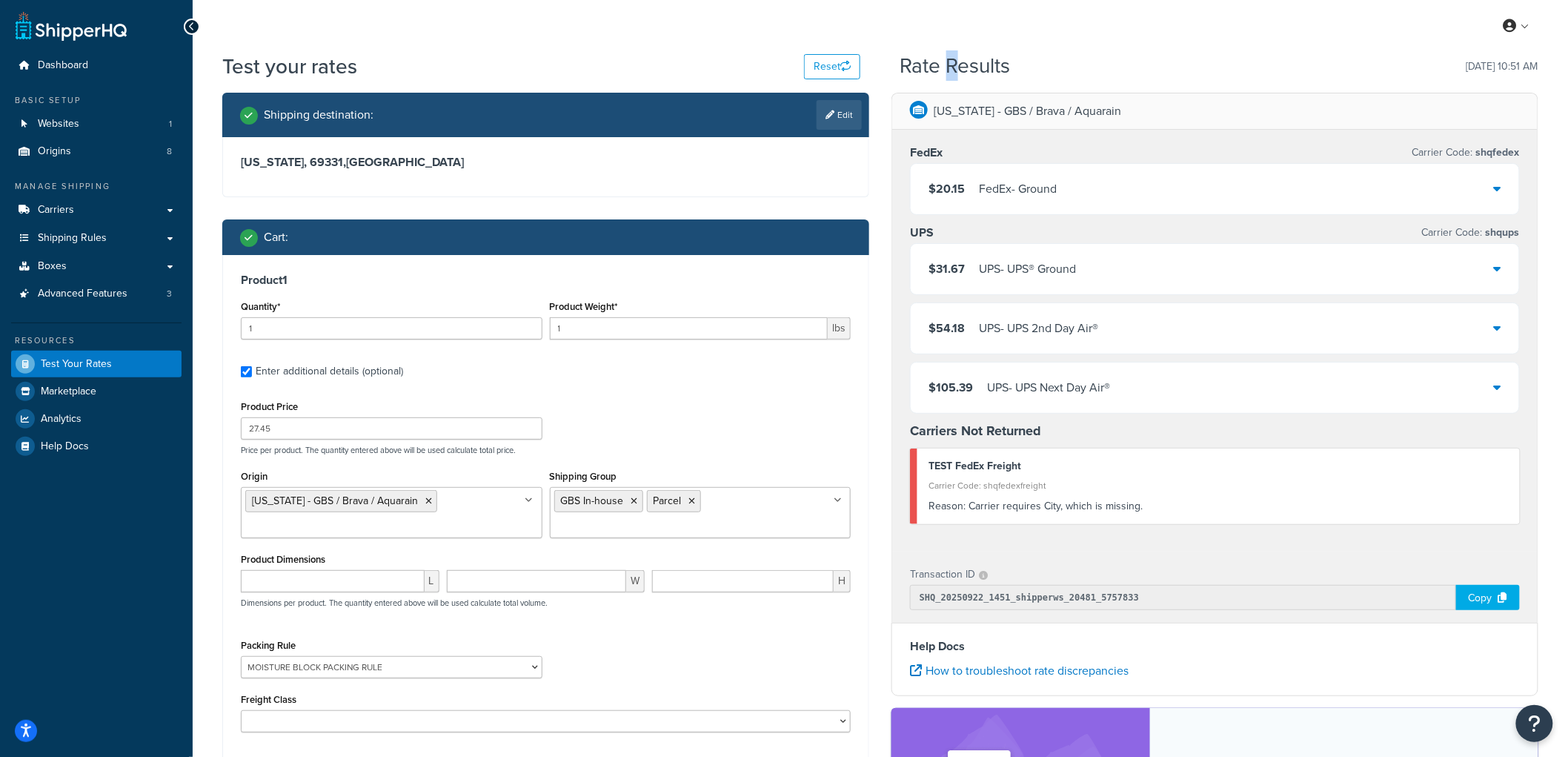
click at [962, 70] on h2 "Rate Results" at bounding box center [956, 66] width 110 height 23
click at [1236, 87] on div "Test your rates Reset Rate Results 09/22/2025, 10:51 AM" at bounding box center [880, 73] width 1316 height 41
